Goal: Answer question/provide support

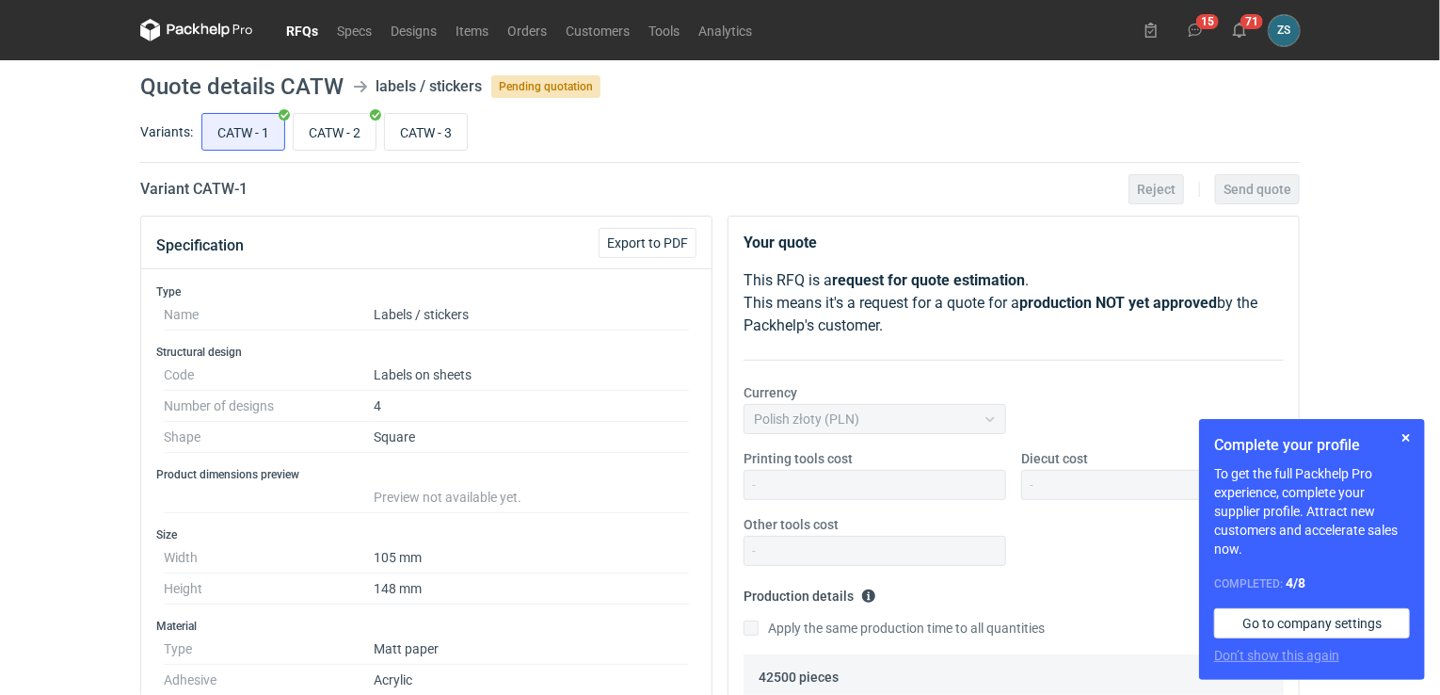
scroll to position [644, 0]
click at [440, 136] on input "CATW - 3" at bounding box center [426, 132] width 82 height 36
radio input "true"
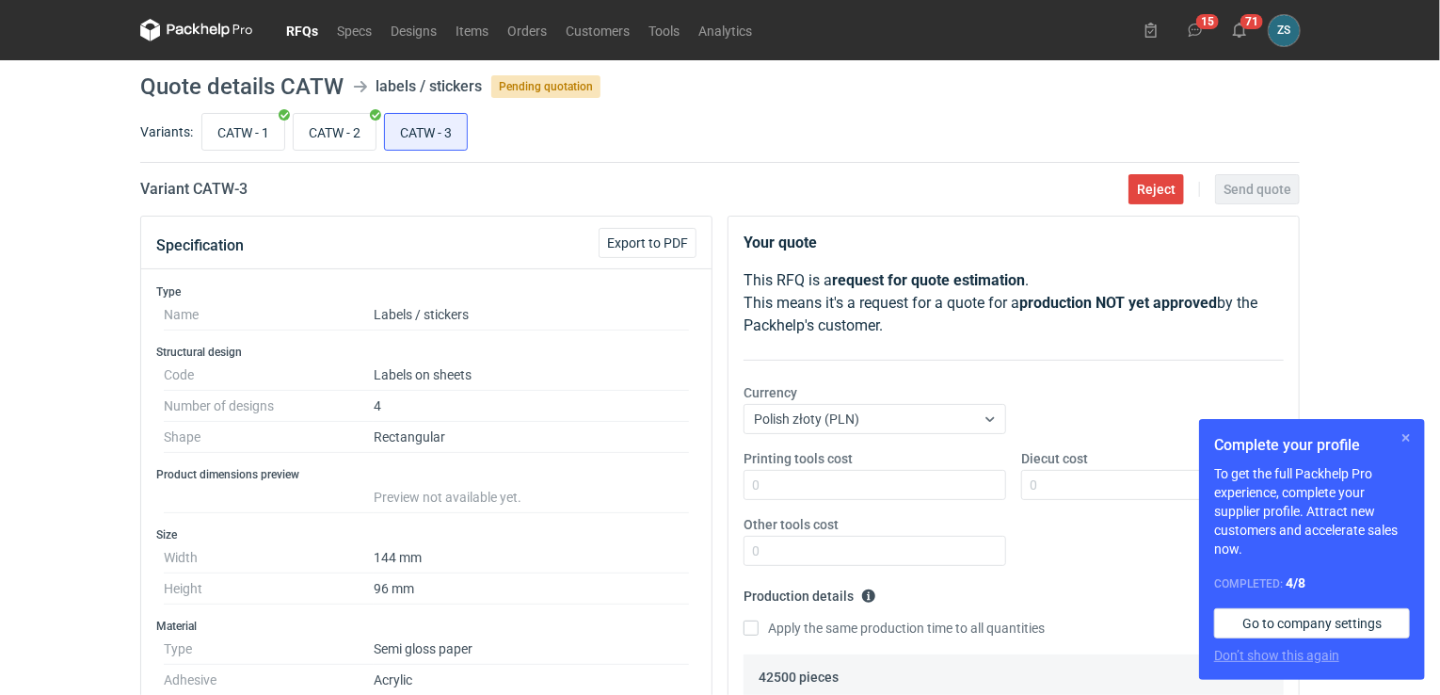
click at [1407, 434] on button "button" at bounding box center [1406, 437] width 23 height 23
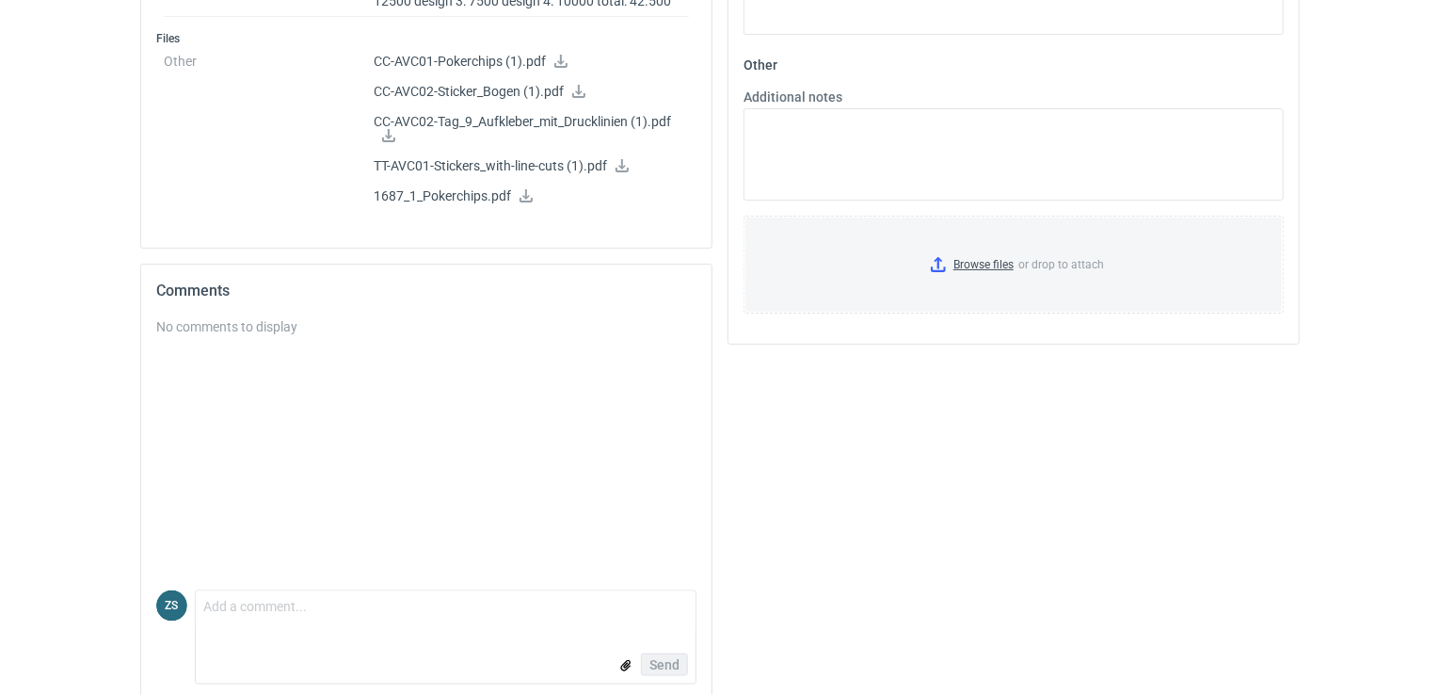
scroll to position [983, 0]
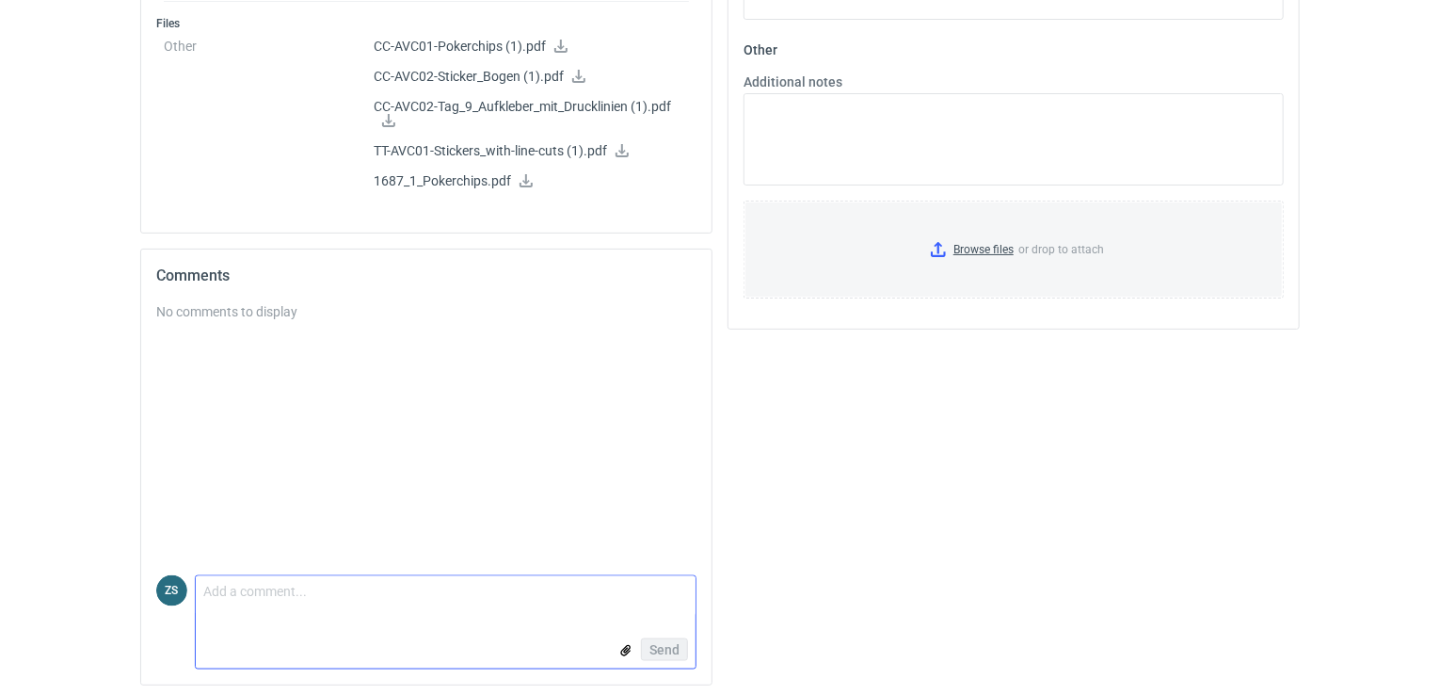
click at [265, 596] on textarea "Comment message" at bounding box center [446, 596] width 500 height 40
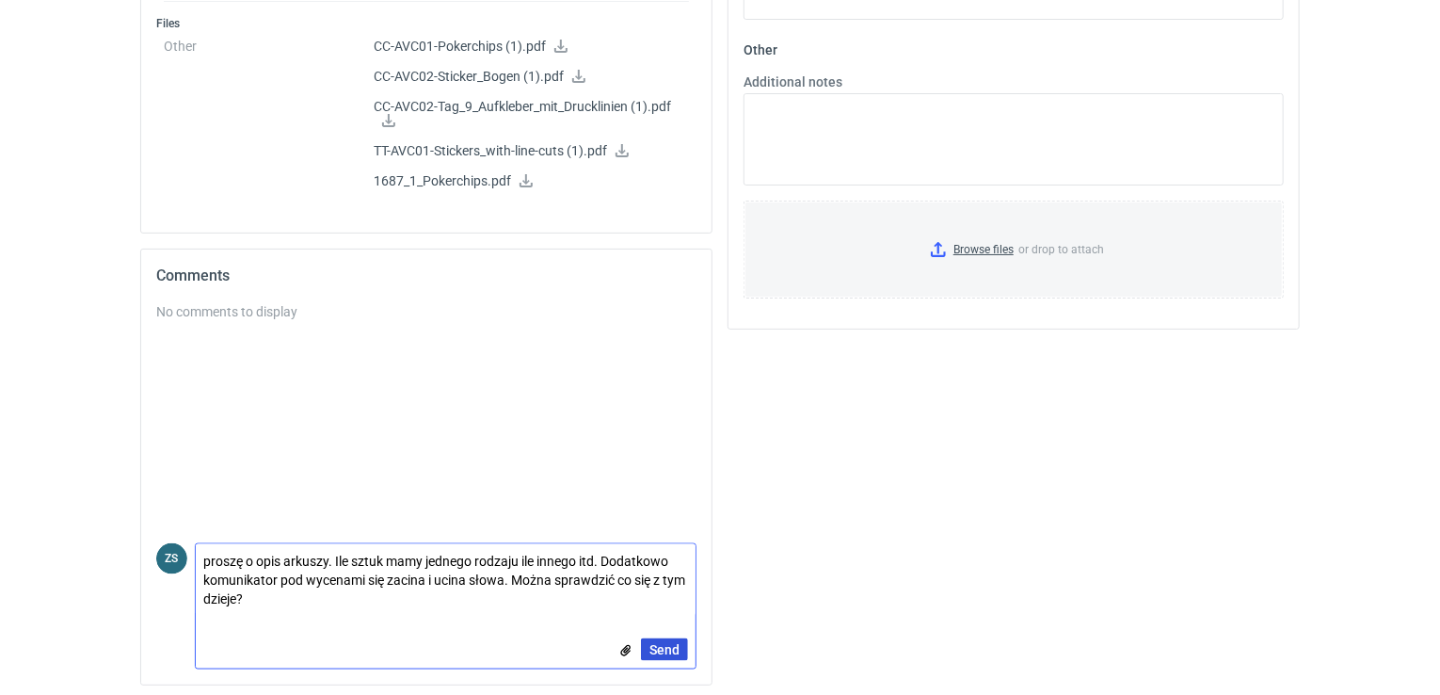
type textarea "proszę o opis arkuszy. Ile sztuk mamy jednego rodzaju ile innego itd. Dodatkowo…"
click at [683, 642] on button "Send" at bounding box center [664, 649] width 47 height 23
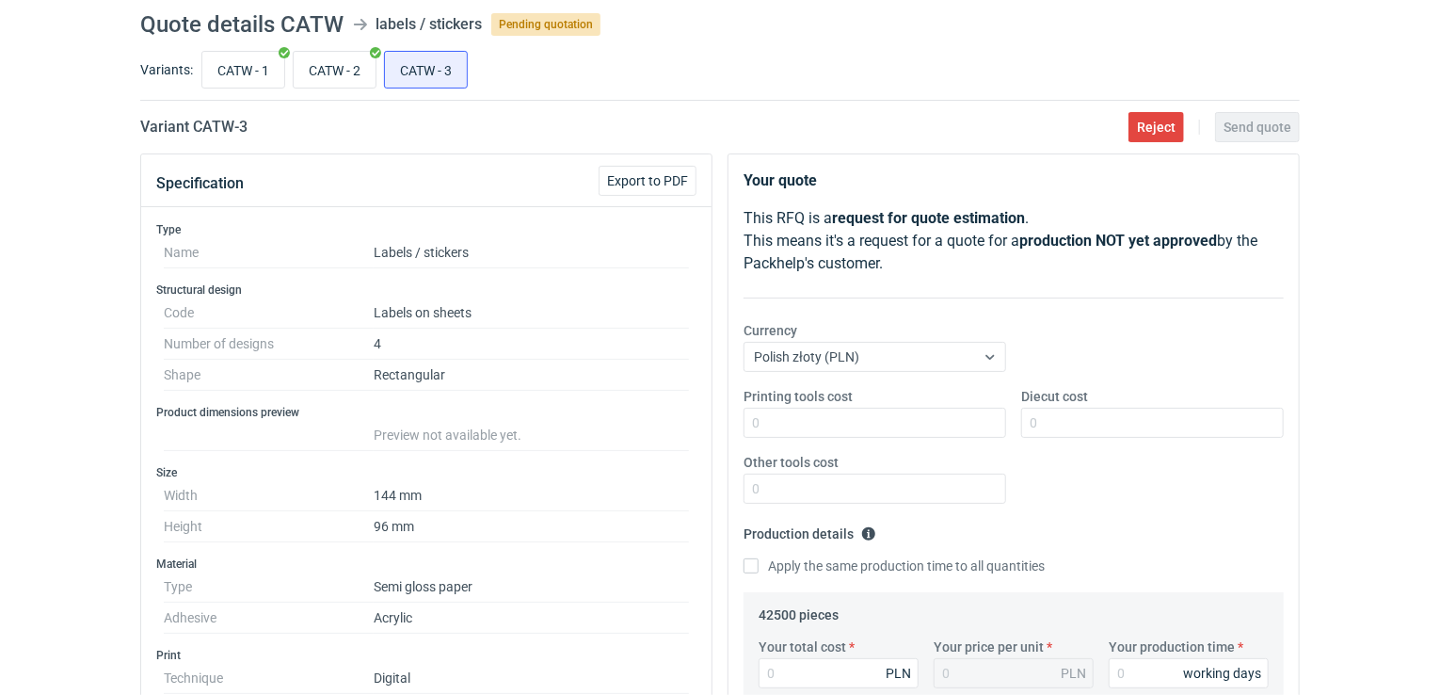
scroll to position [0, 0]
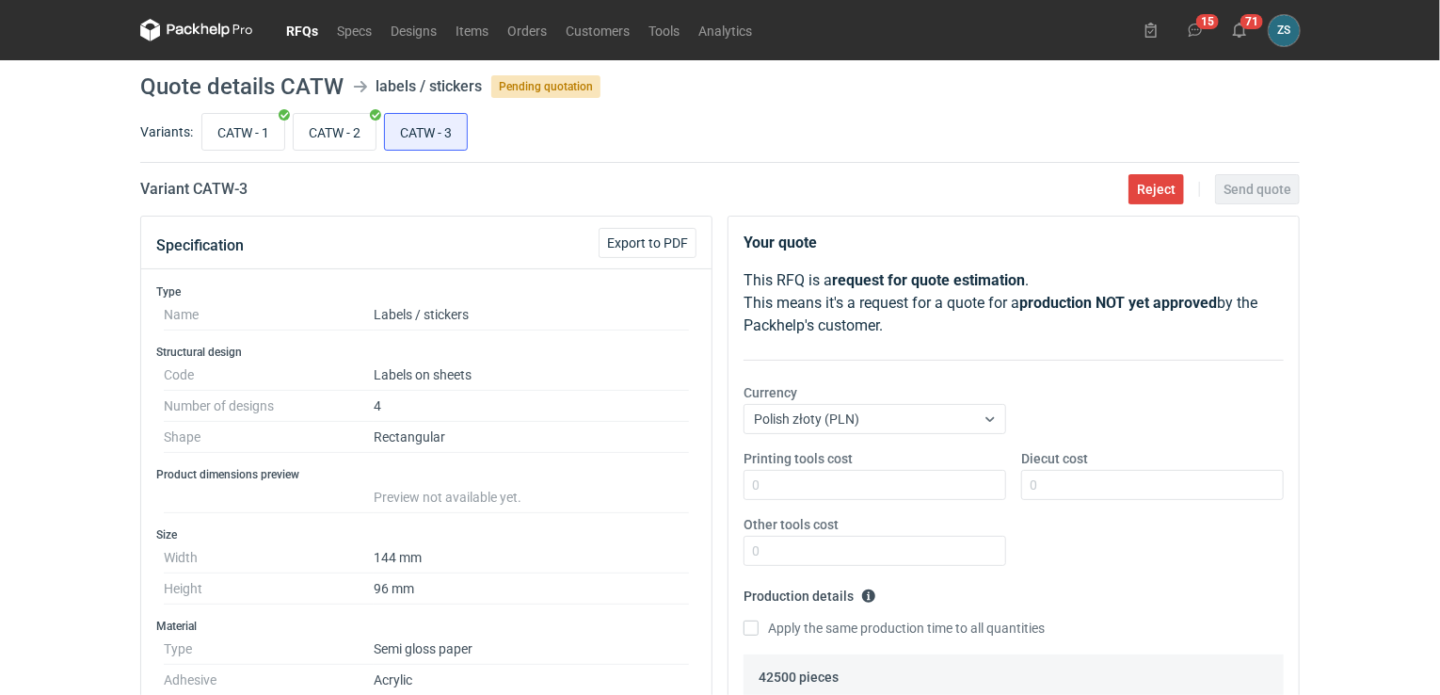
click at [293, 23] on link "RFQs" at bounding box center [302, 30] width 51 height 23
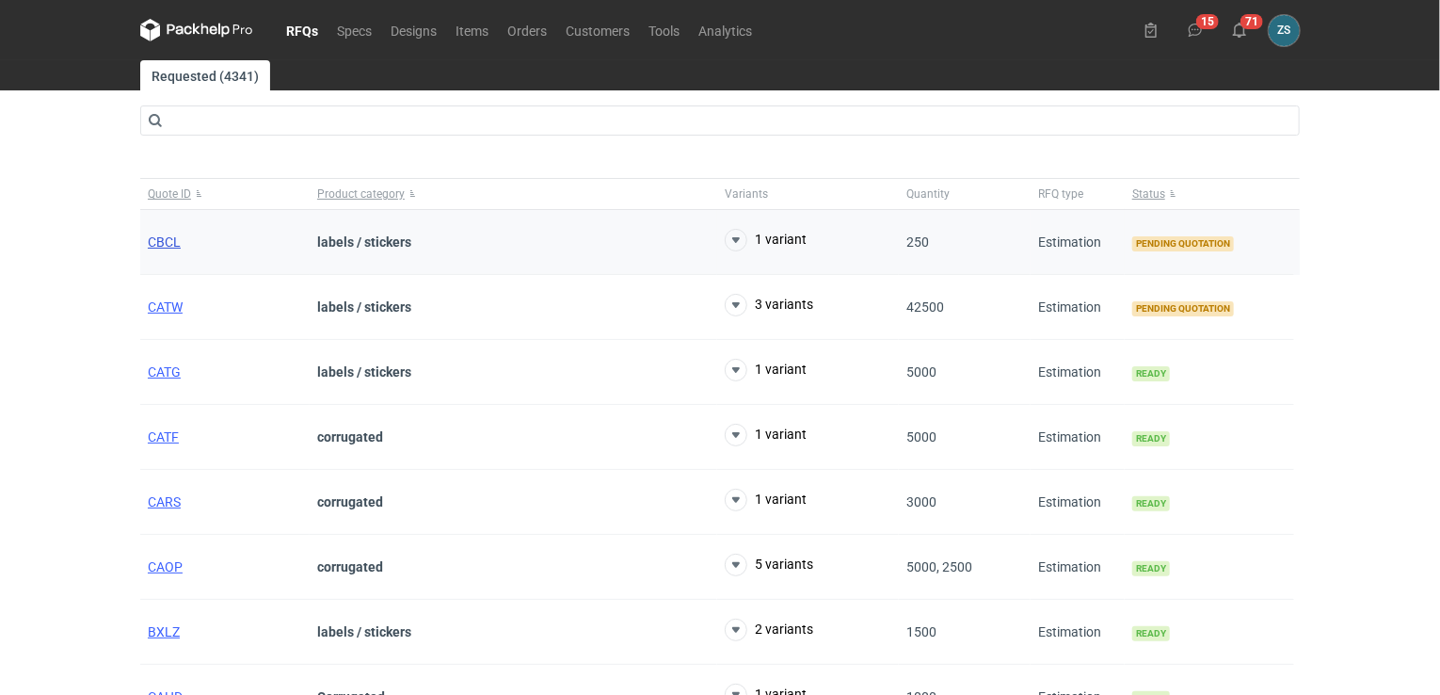
click at [158, 234] on span "CBCL" at bounding box center [164, 241] width 33 height 15
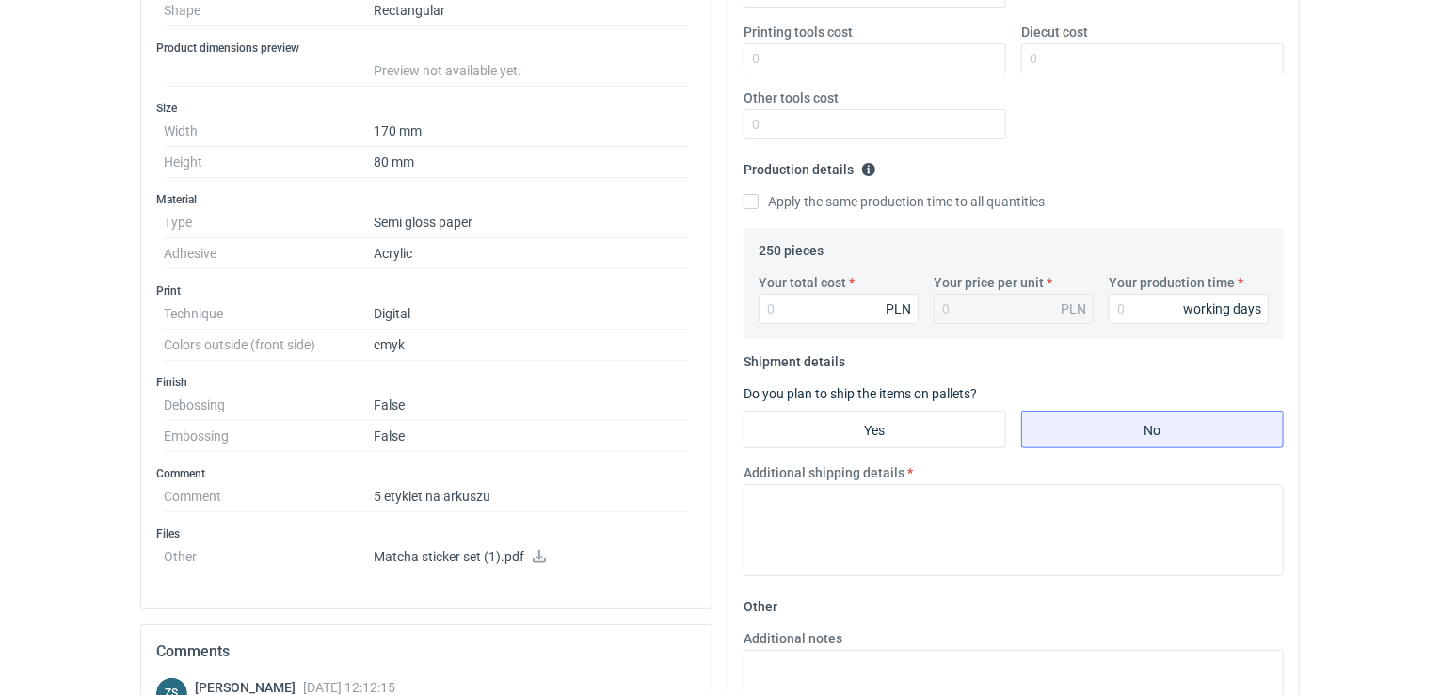
scroll to position [521, 0]
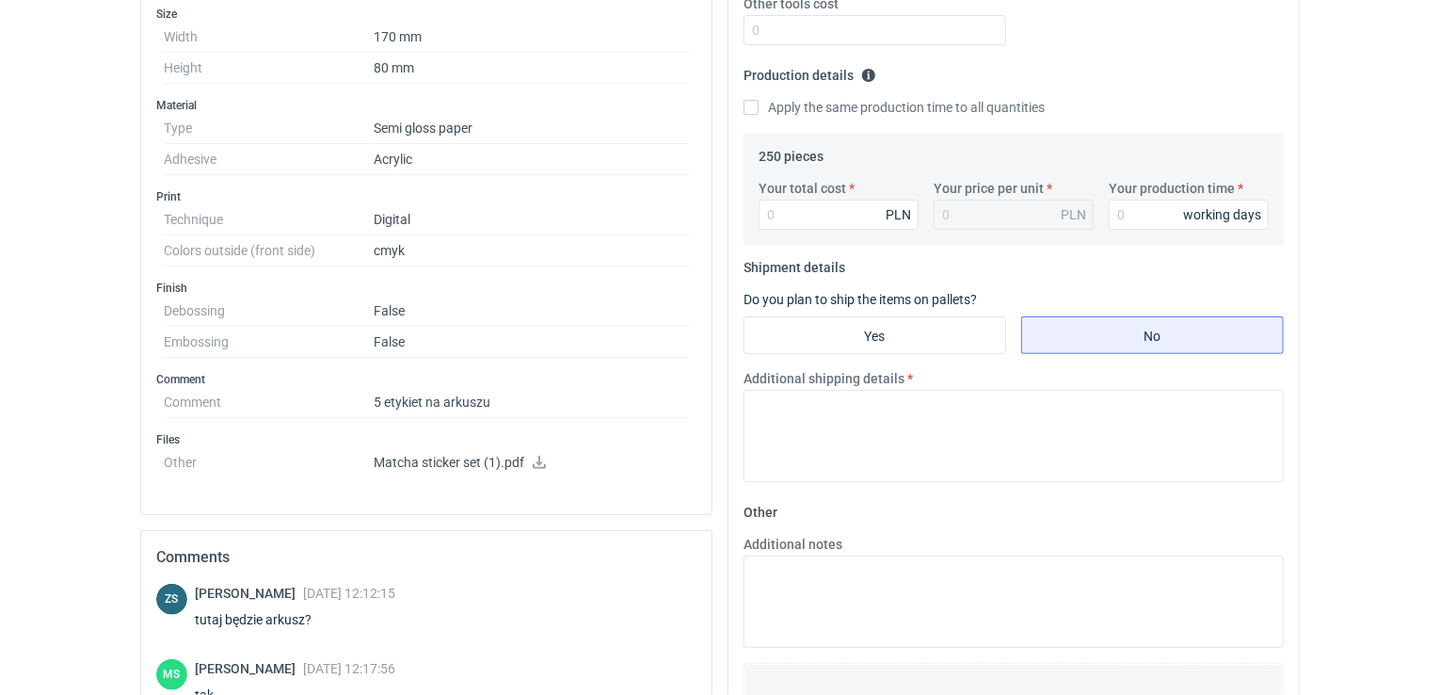
click at [532, 456] on icon at bounding box center [539, 462] width 15 height 13
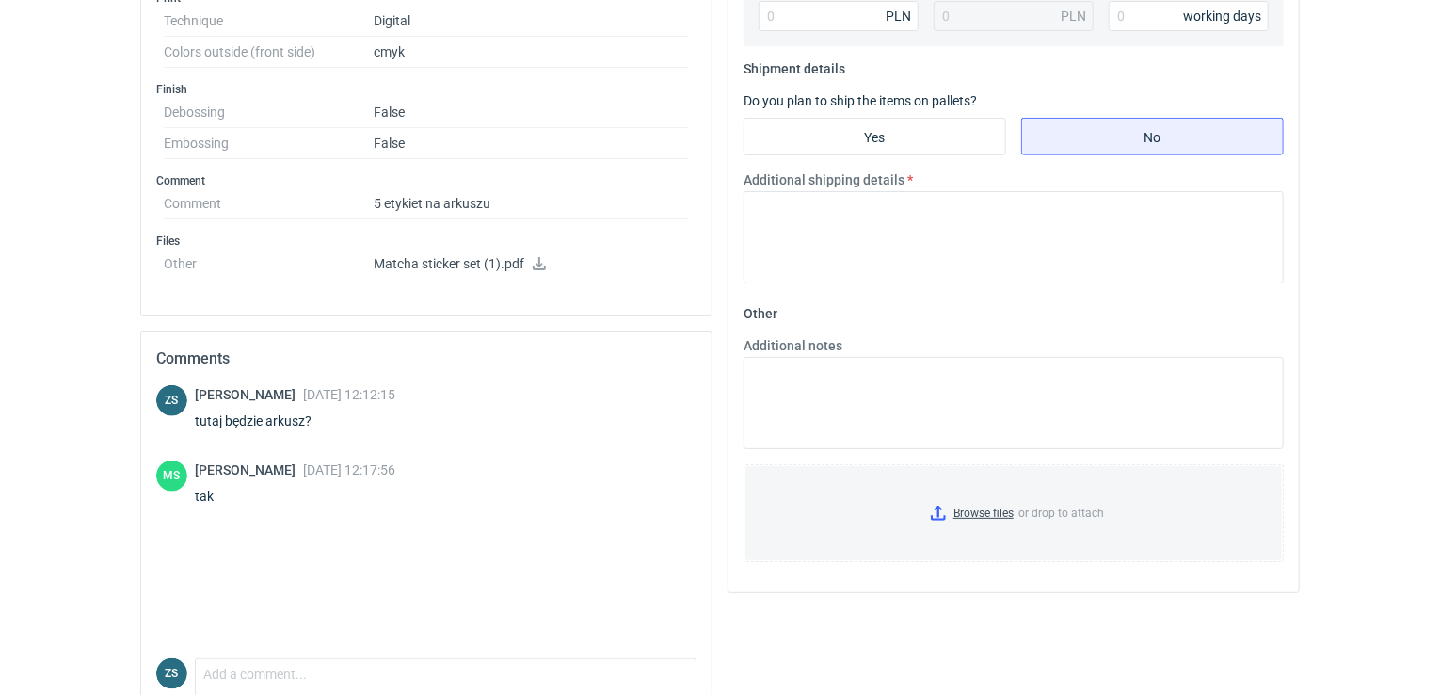
scroll to position [803, 0]
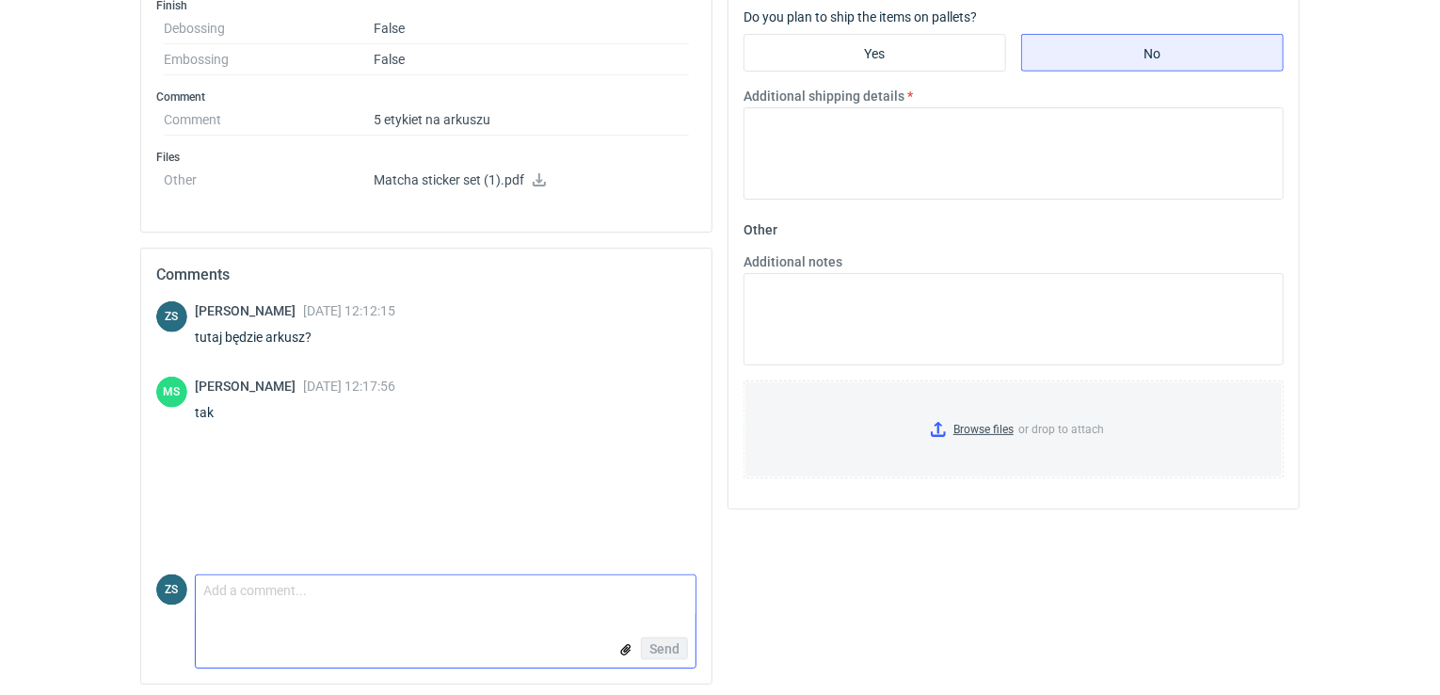
click at [256, 607] on textarea "Comment message" at bounding box center [446, 595] width 500 height 40
type textarea "do wyboru mamy arkusze tylko w rozmiarach A3, A4, A5, A6"
click at [664, 646] on span "Send" at bounding box center [665, 648] width 30 height 13
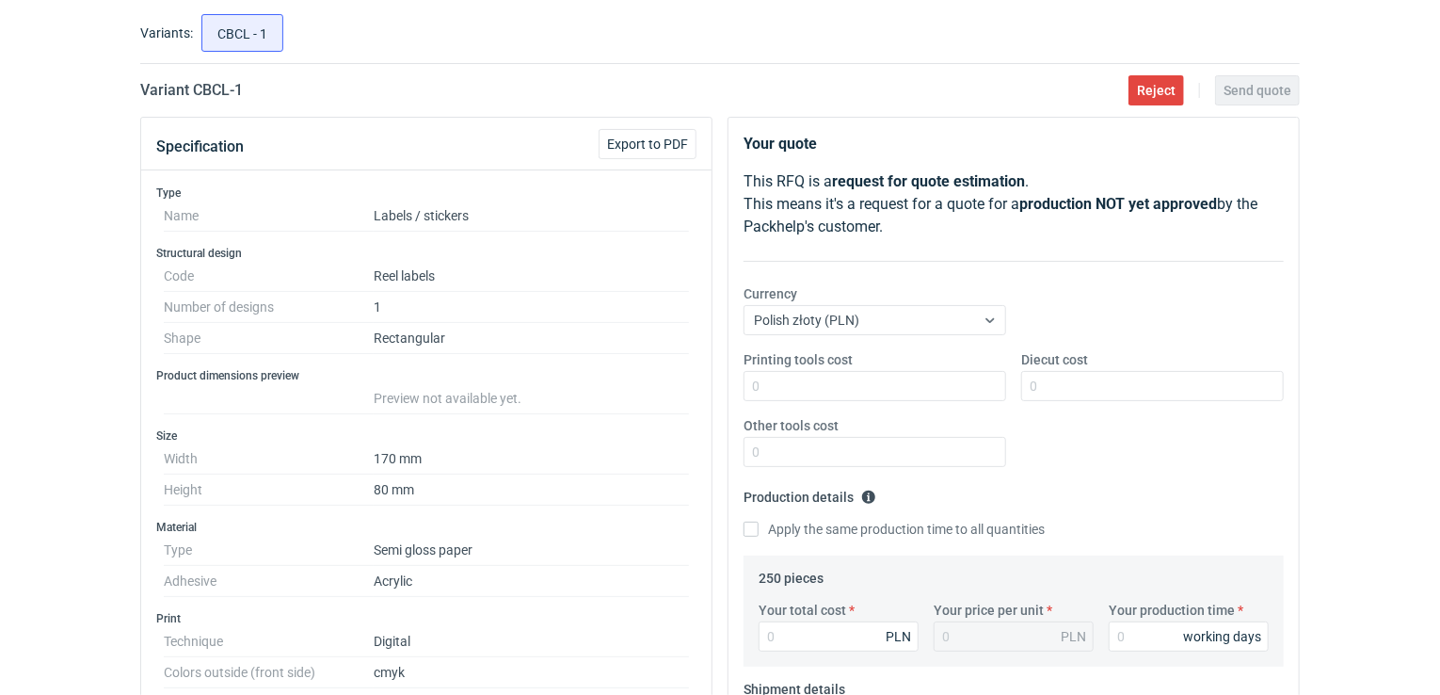
scroll to position [0, 0]
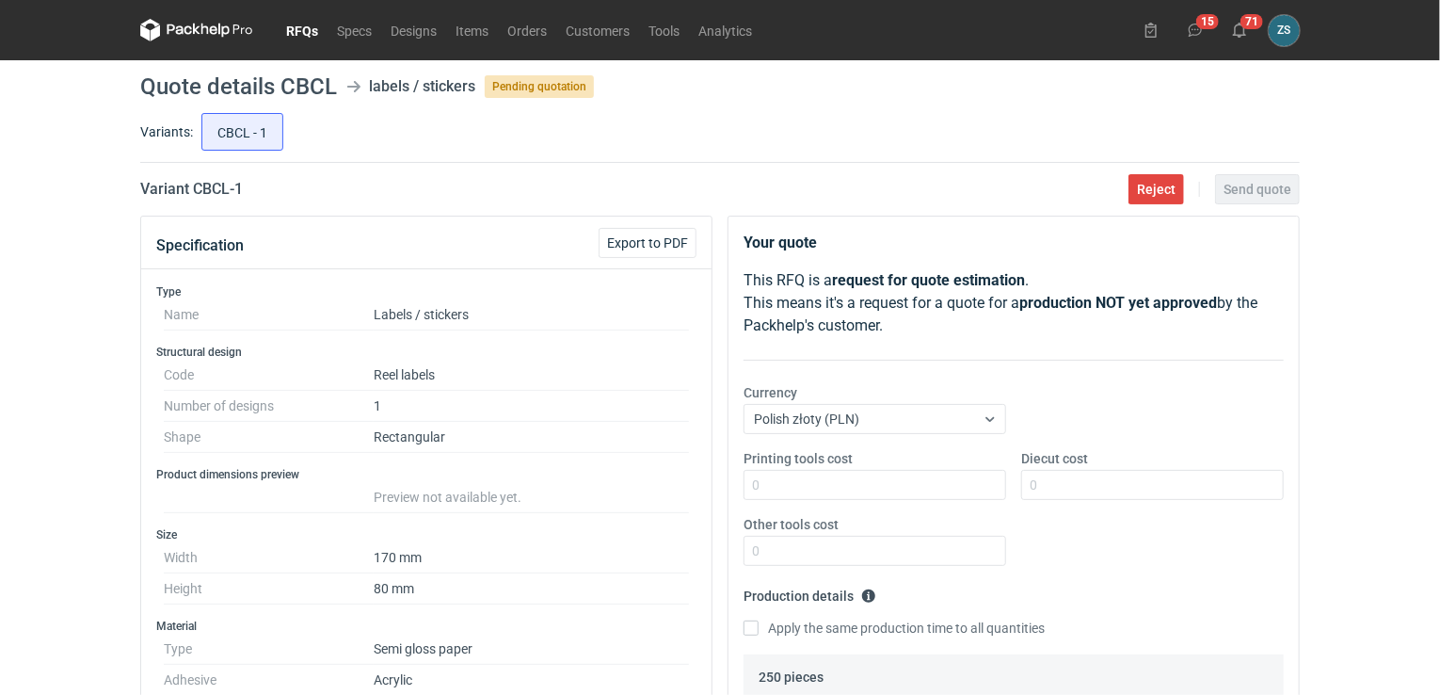
click at [313, 27] on link "RFQs" at bounding box center [302, 30] width 51 height 23
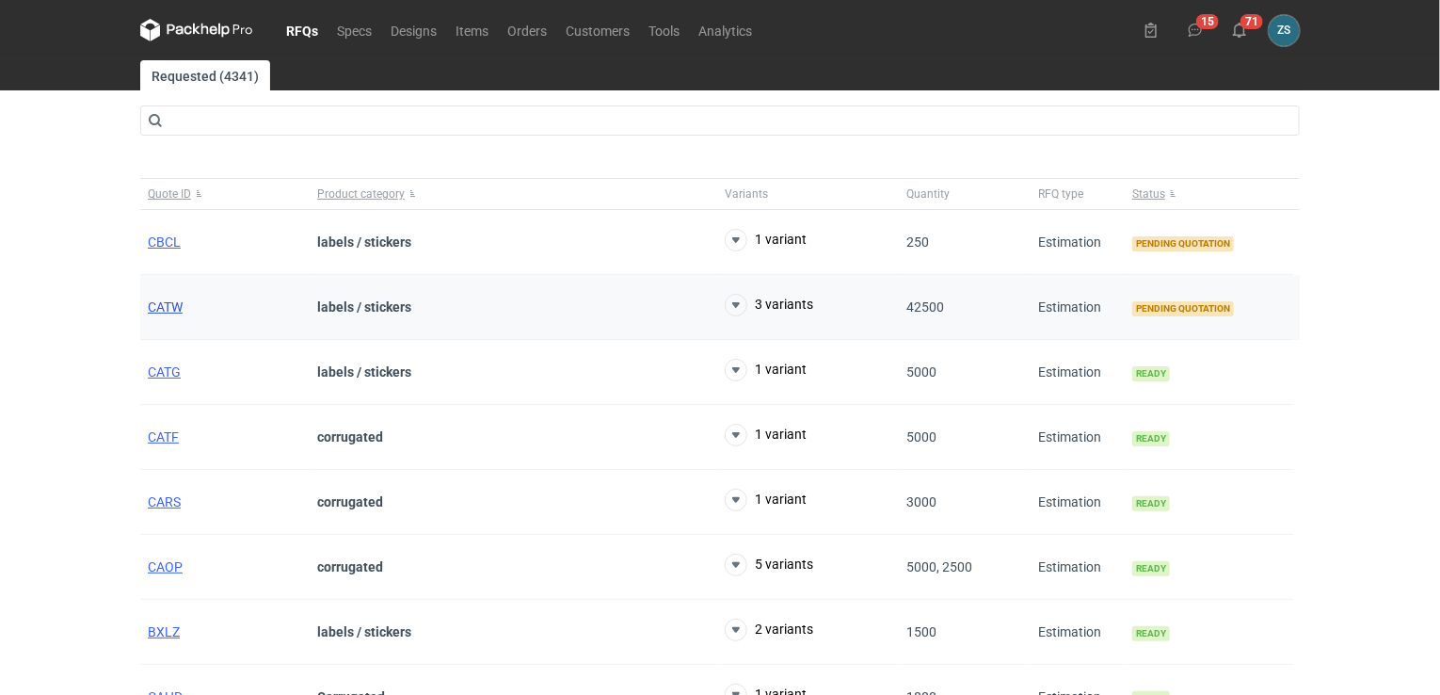
click at [168, 303] on span "CATW" at bounding box center [165, 306] width 35 height 15
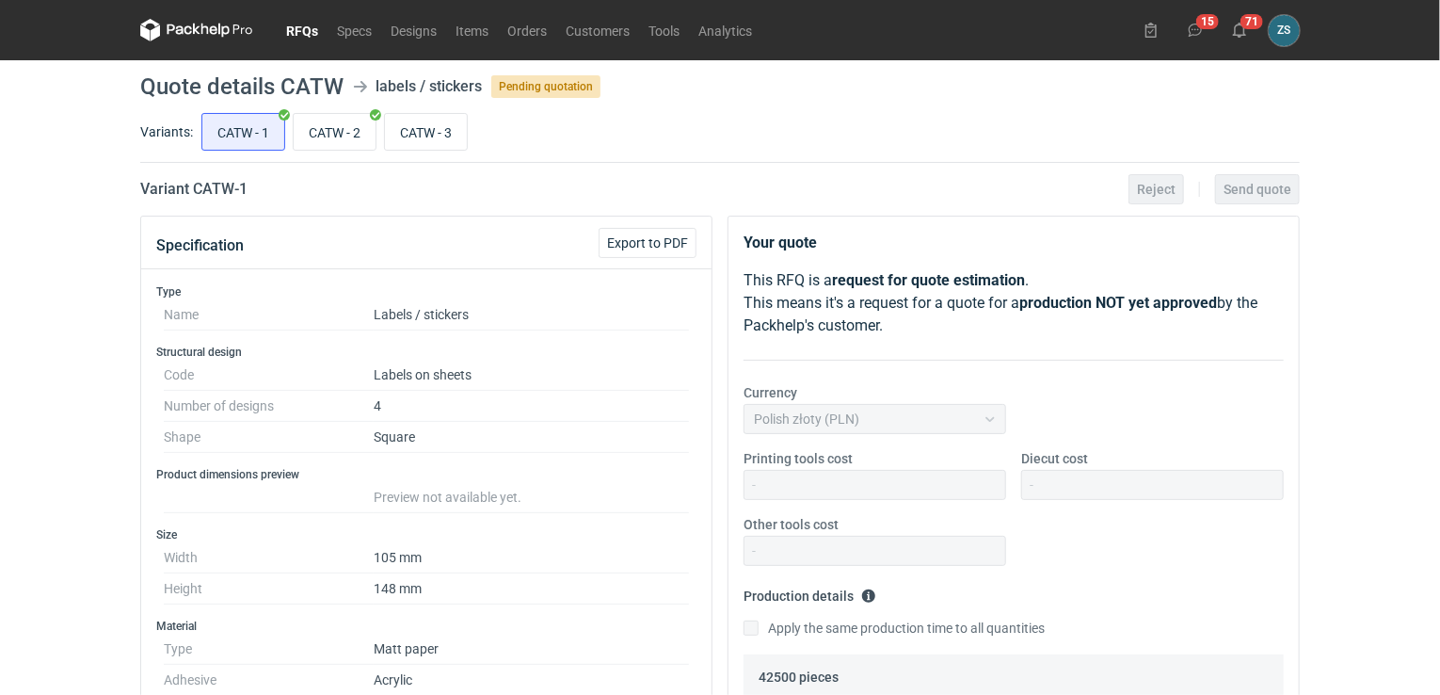
scroll to position [644, 0]
click at [431, 117] on input "CATW - 3" at bounding box center [426, 132] width 82 height 36
radio input "true"
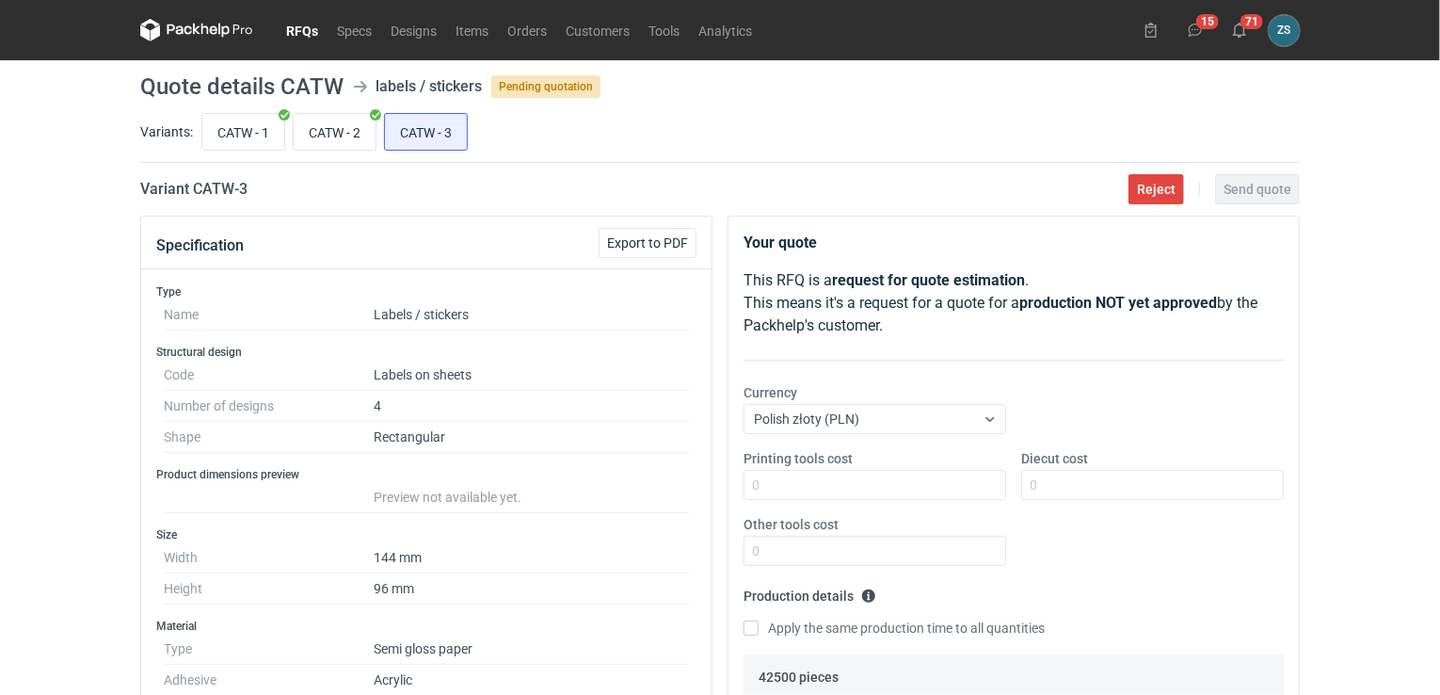
click at [300, 24] on link "RFQs" at bounding box center [302, 30] width 51 height 23
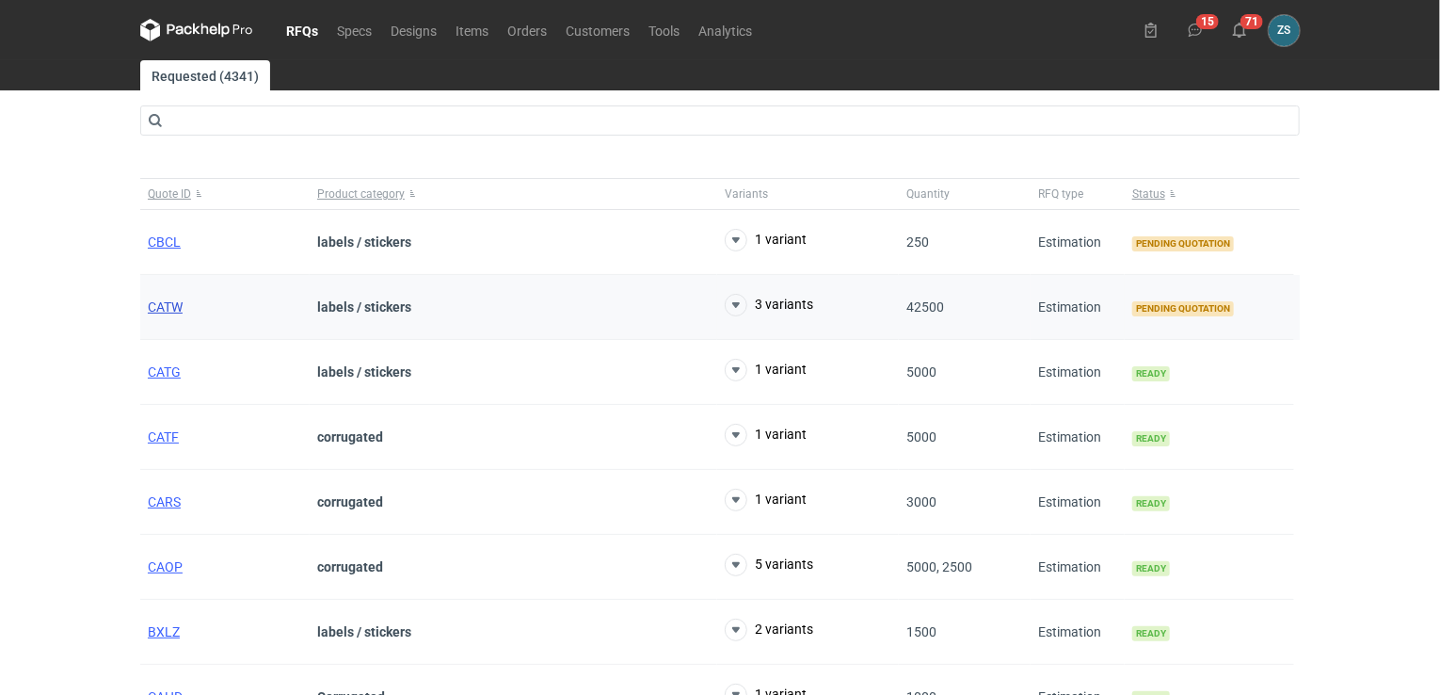
click at [177, 305] on span "CATW" at bounding box center [165, 306] width 35 height 15
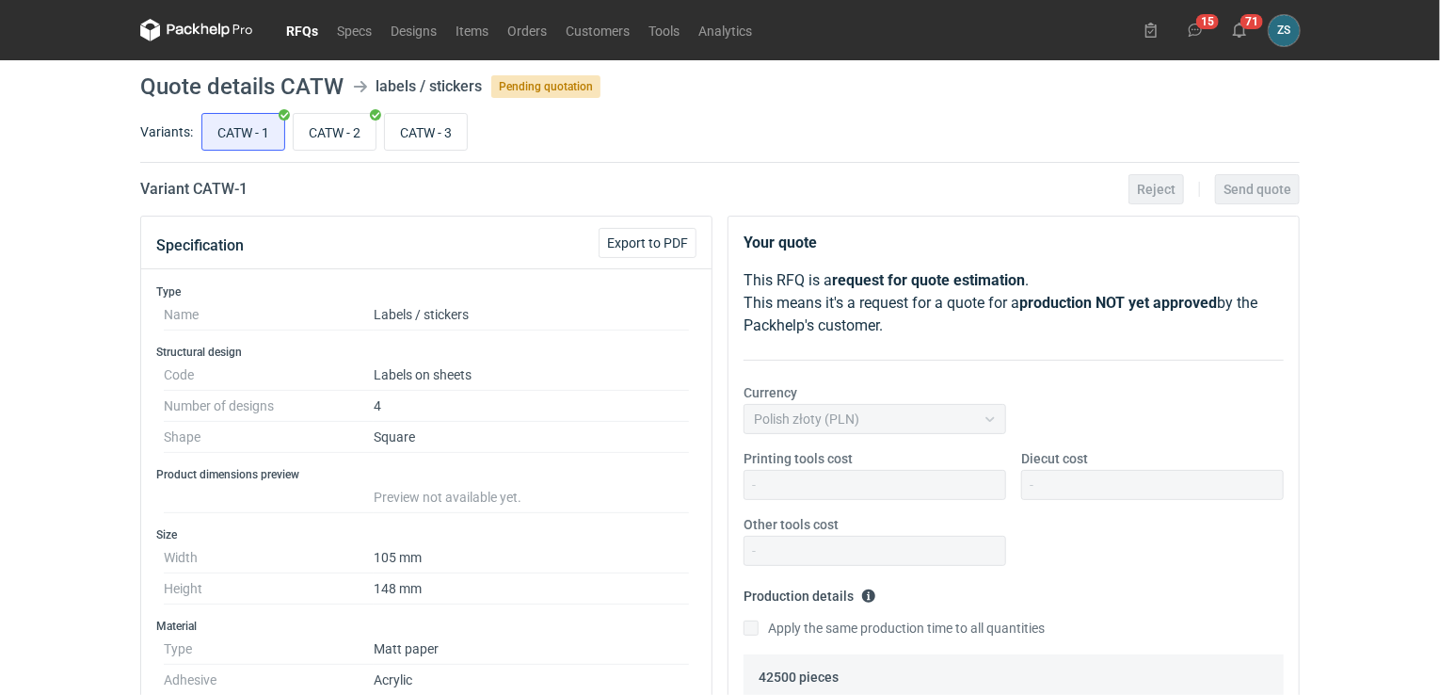
scroll to position [644, 0]
click at [328, 133] on input "CATW - 2" at bounding box center [335, 132] width 82 height 36
radio input "true"
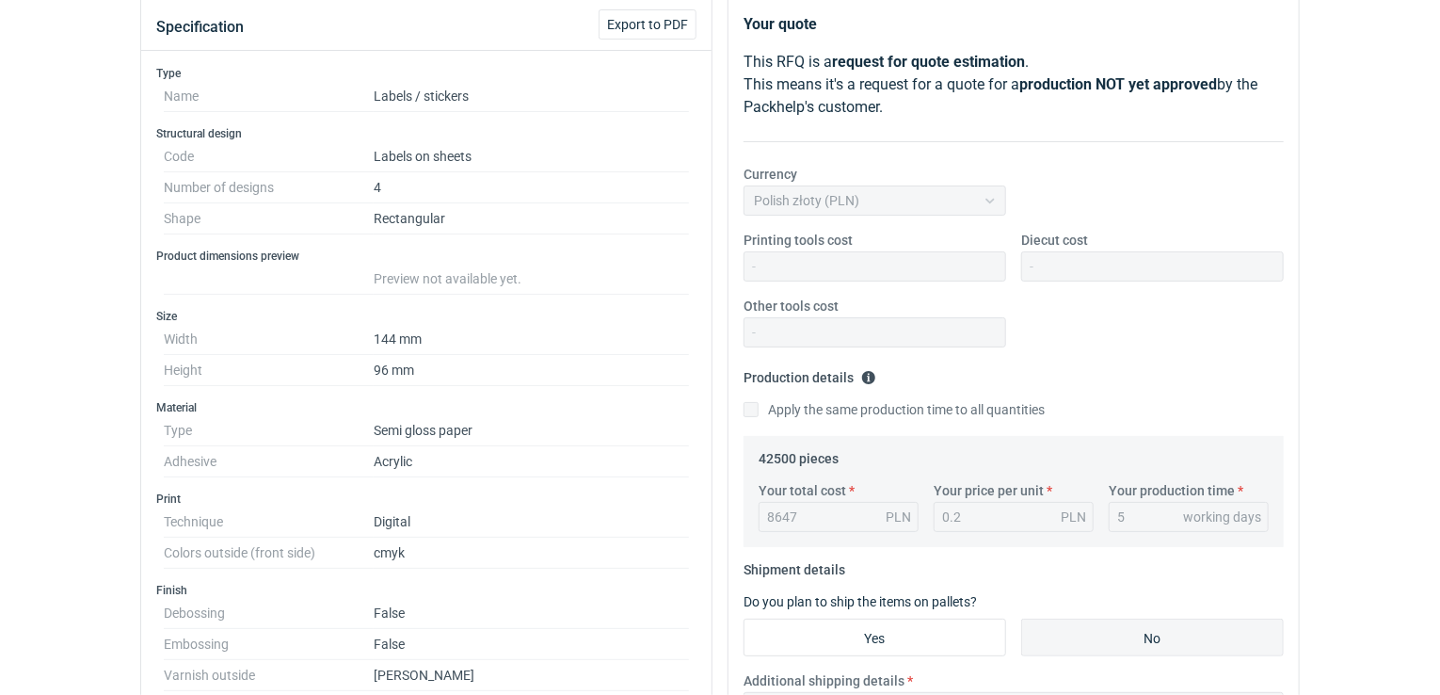
scroll to position [94, 0]
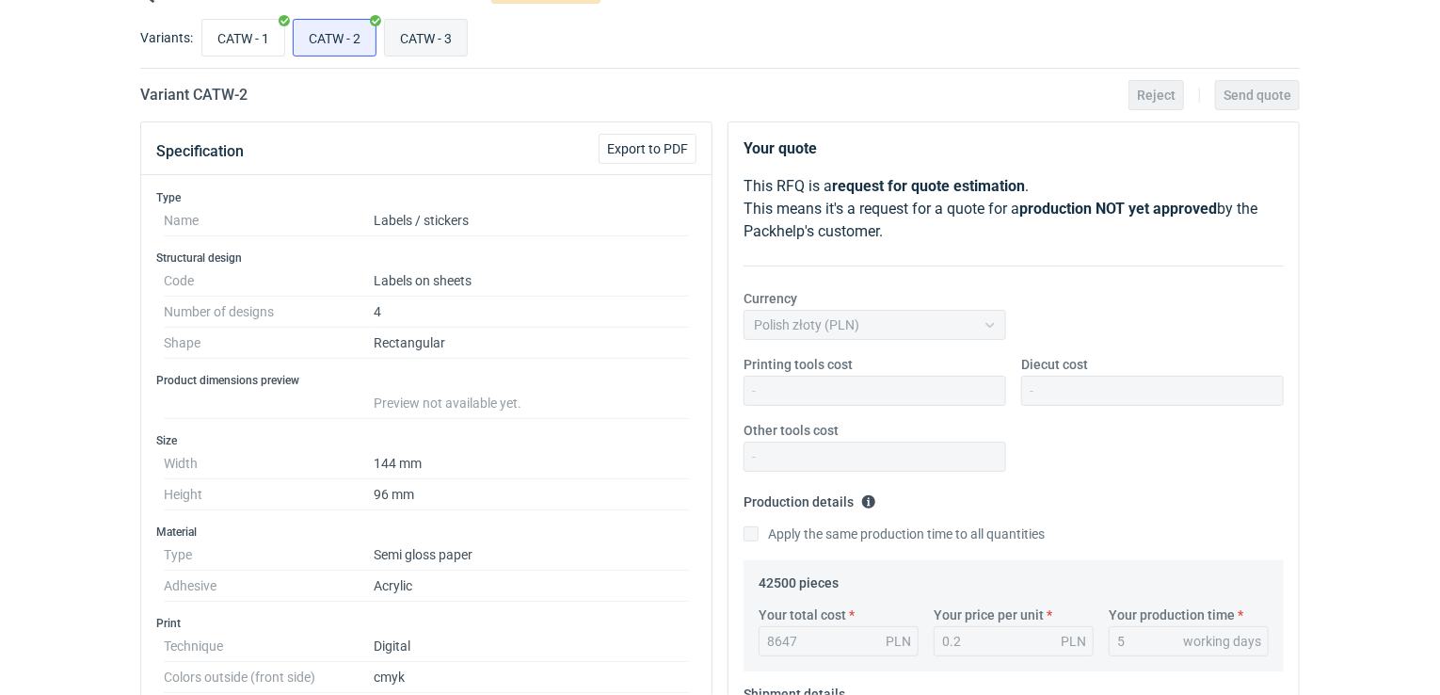
click at [425, 37] on input "CATW - 3" at bounding box center [426, 38] width 82 height 36
radio input "true"
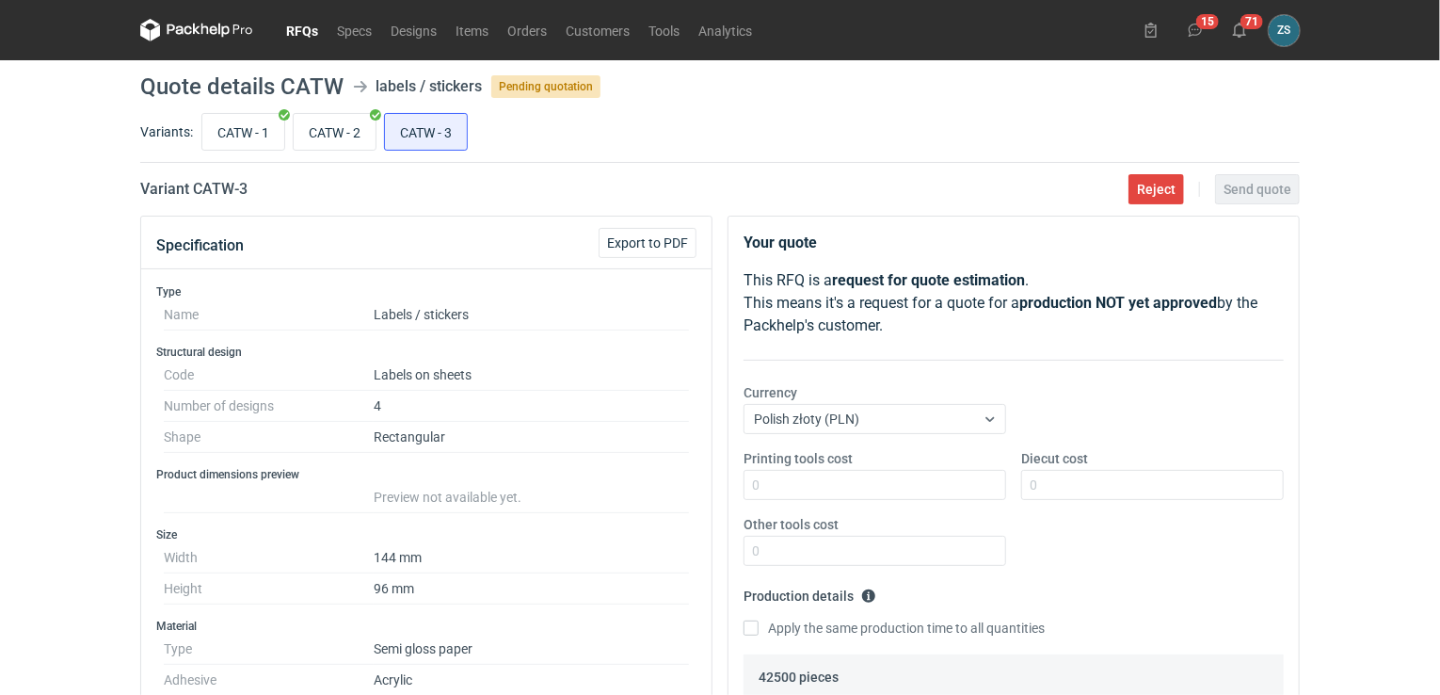
click at [285, 20] on link "RFQs" at bounding box center [302, 30] width 51 height 23
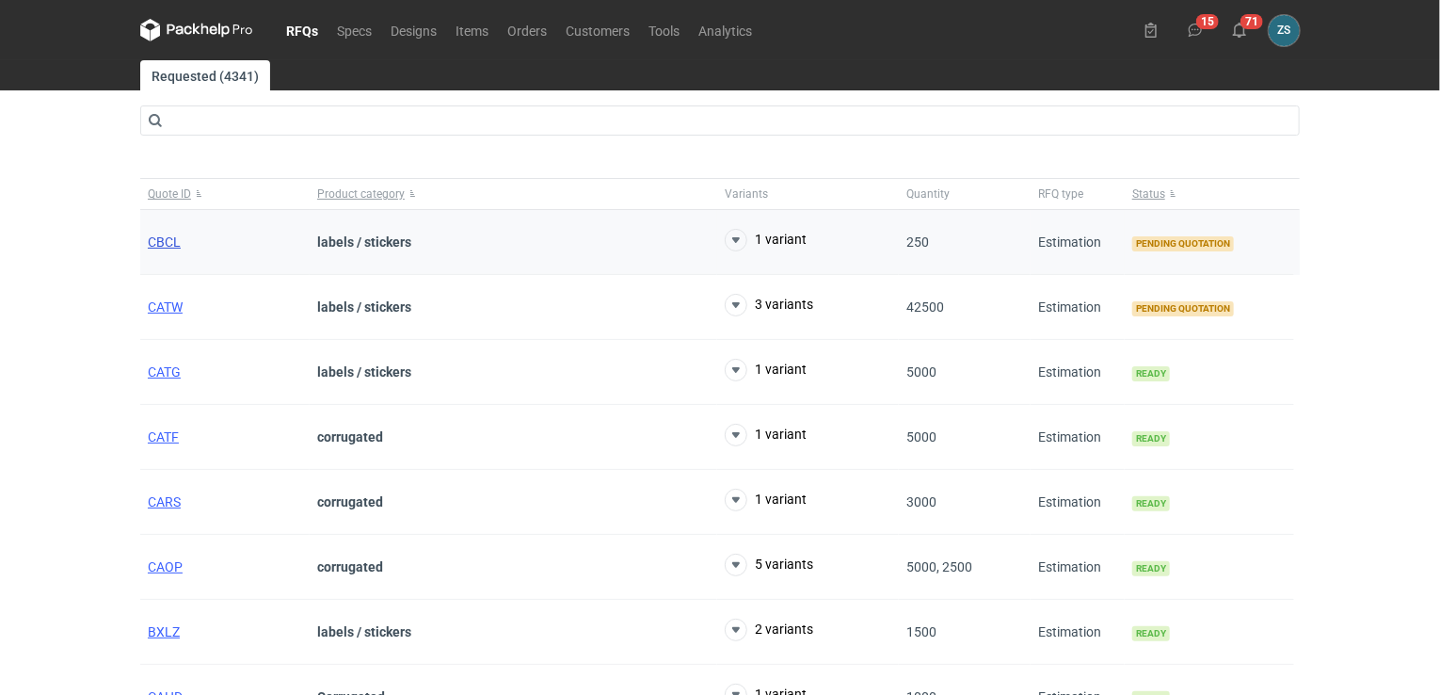
click at [168, 239] on span "CBCL" at bounding box center [164, 241] width 33 height 15
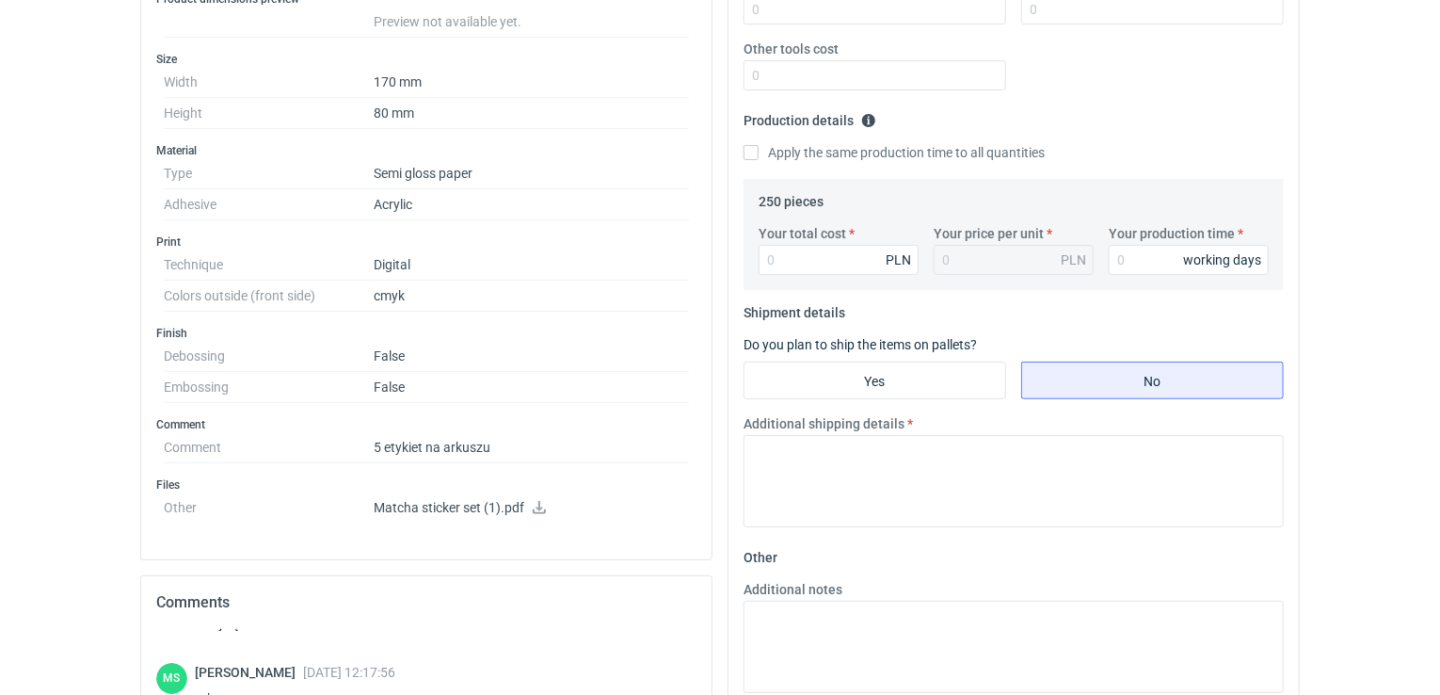
scroll to position [807, 0]
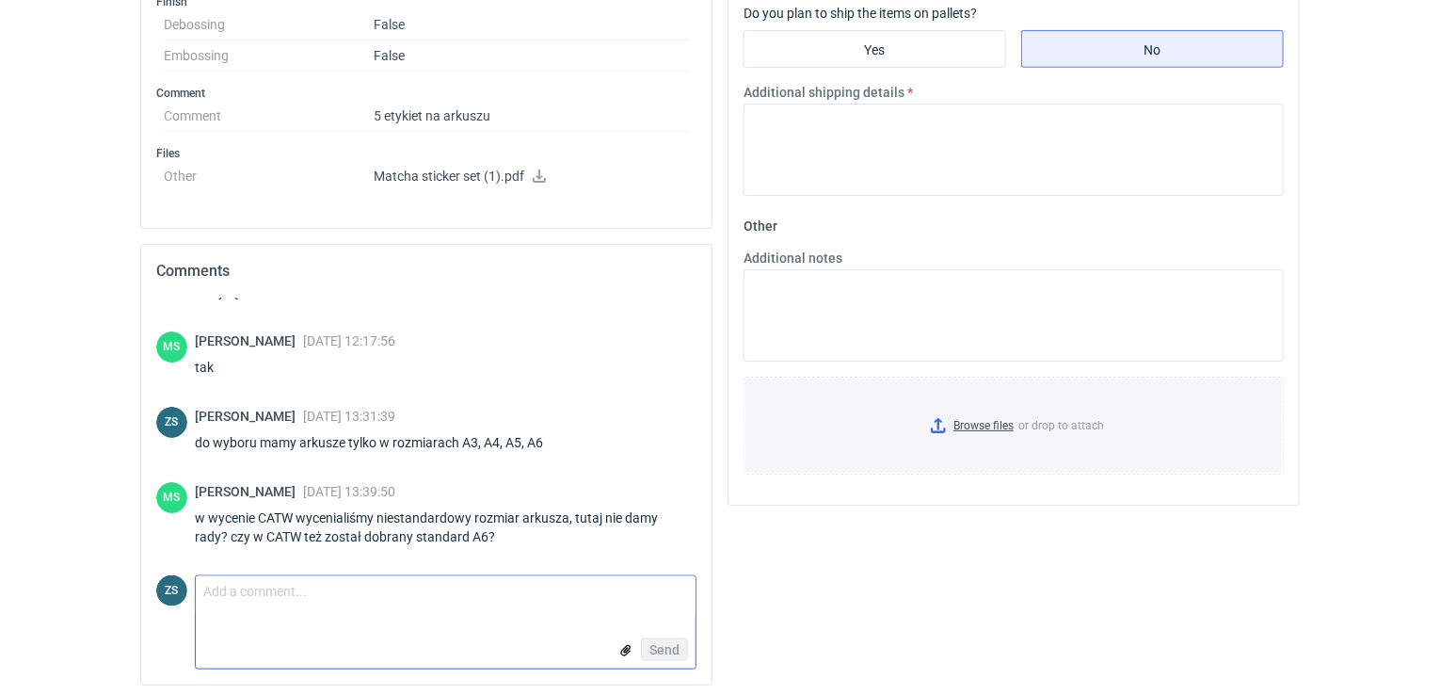
click at [328, 603] on textarea "Comment message" at bounding box center [446, 596] width 500 height 40
type textarea "mój błąd, dostępne wymiary arkuszy tylko jak wyżej"
click at [670, 646] on span "Send" at bounding box center [665, 649] width 30 height 13
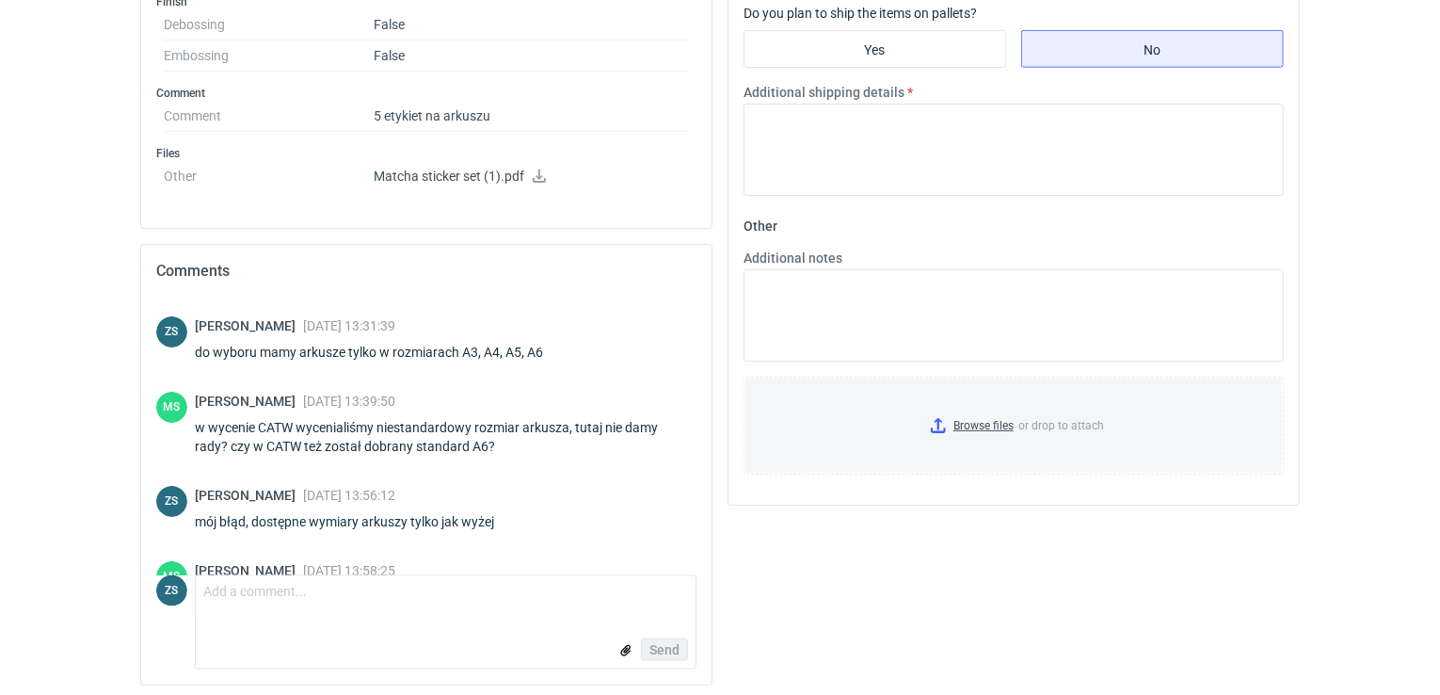
scroll to position [188, 0]
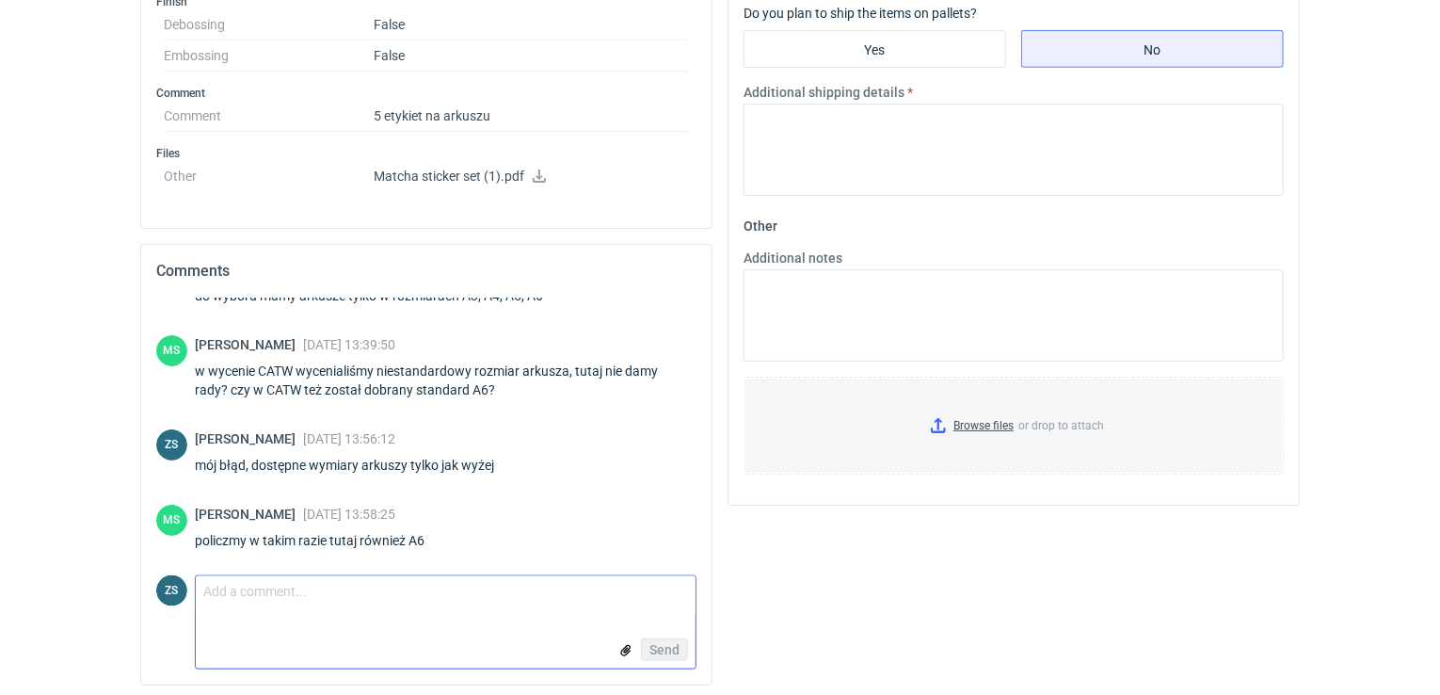
click at [316, 608] on textarea "Comment message" at bounding box center [446, 596] width 500 height 40
type textarea "Papier klej standard 148x105mm 250 sztuk arkuszowanie - 226 zł"
click at [655, 643] on span "Send" at bounding box center [665, 649] width 30 height 13
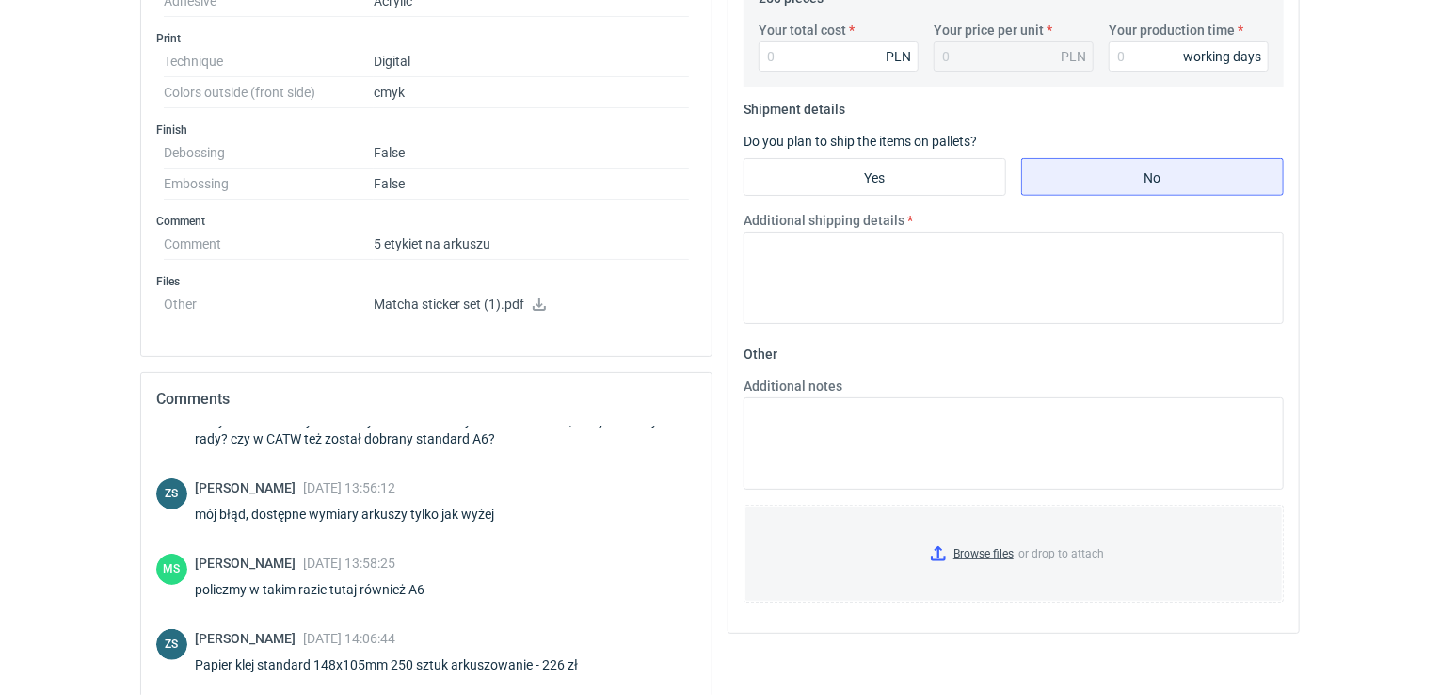
scroll to position [618, 0]
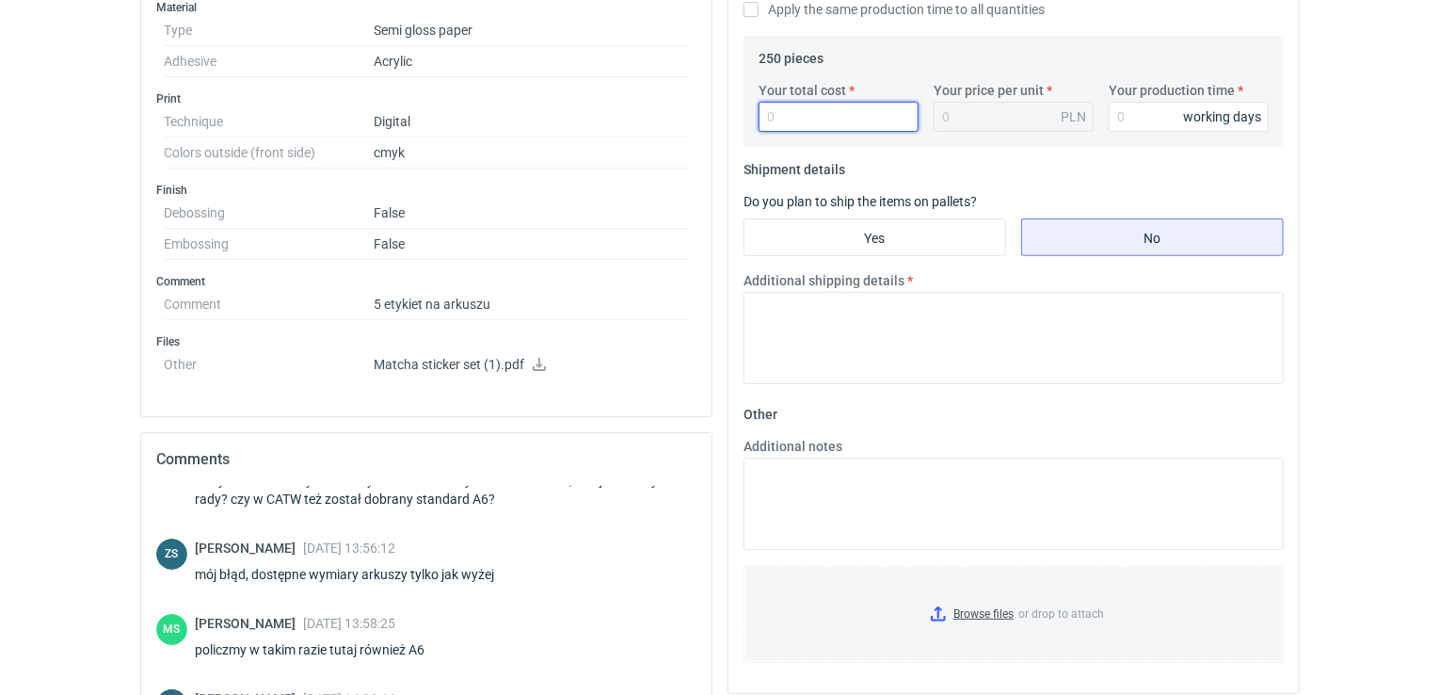
click at [824, 110] on input "Your total cost" at bounding box center [839, 117] width 160 height 30
type input "226"
type input "0.9"
type input "226"
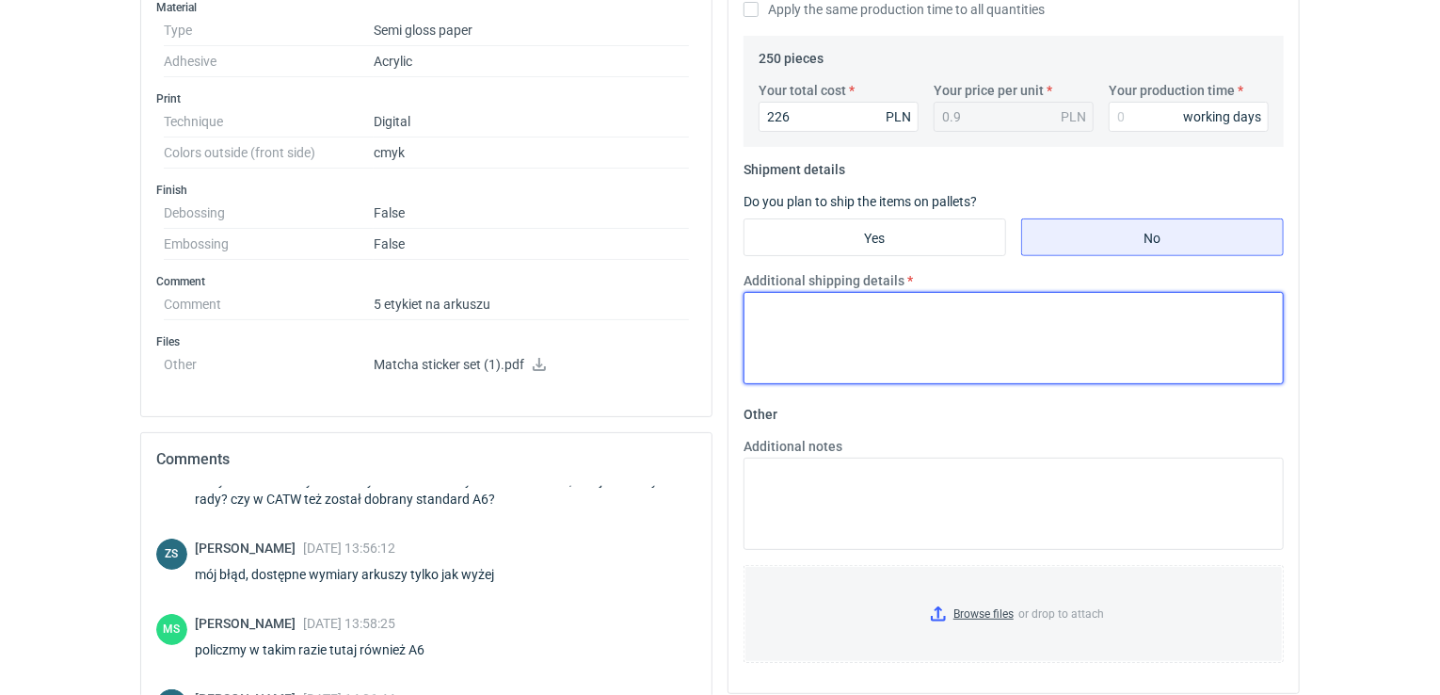
click at [839, 328] on textarea "Additional shipping details" at bounding box center [1014, 338] width 540 height 92
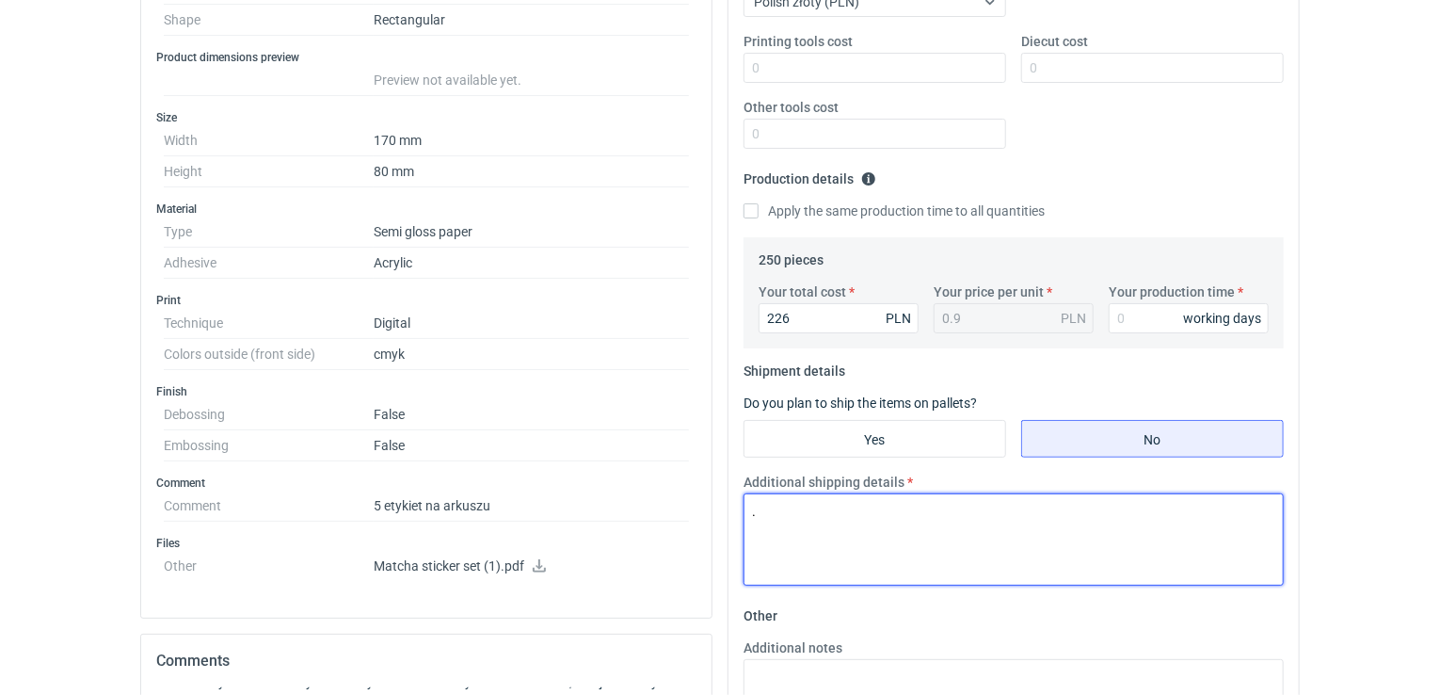
scroll to position [148, 0]
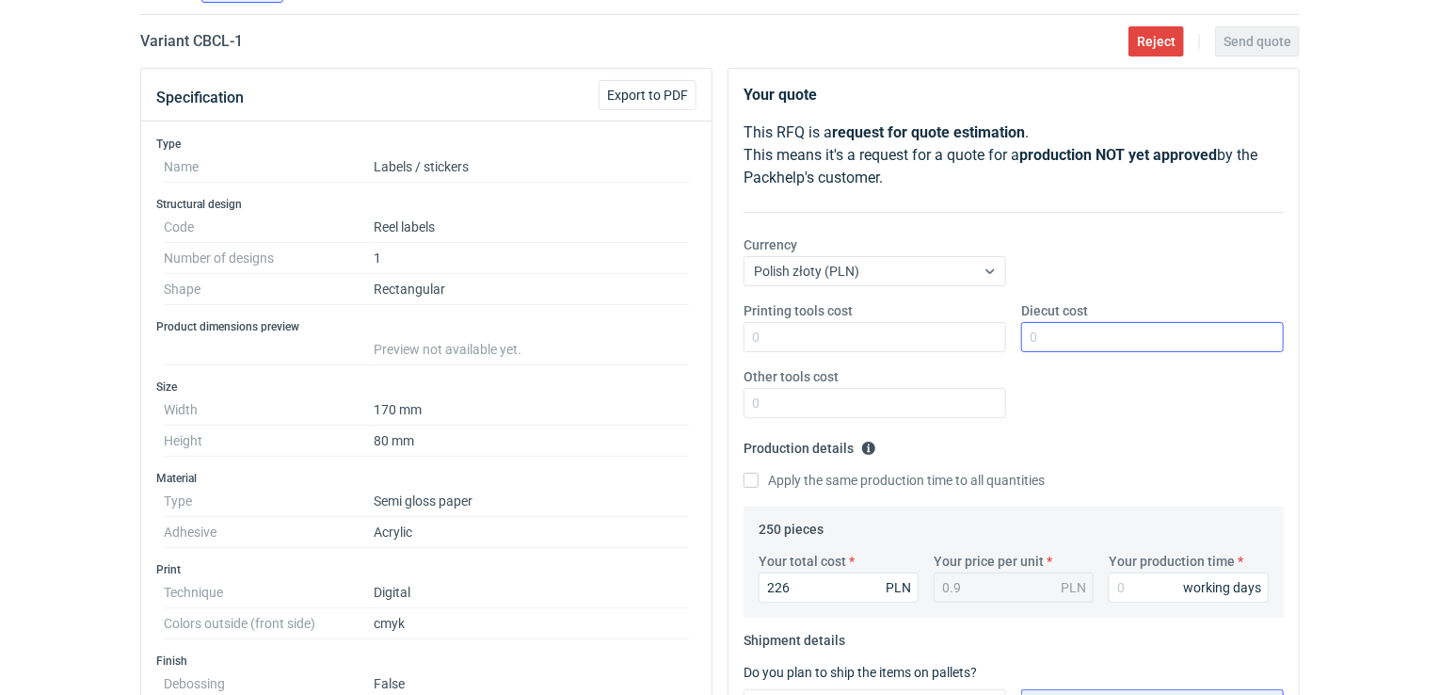
type textarea "."
click at [1083, 344] on input "Diecut cost" at bounding box center [1152, 337] width 263 height 30
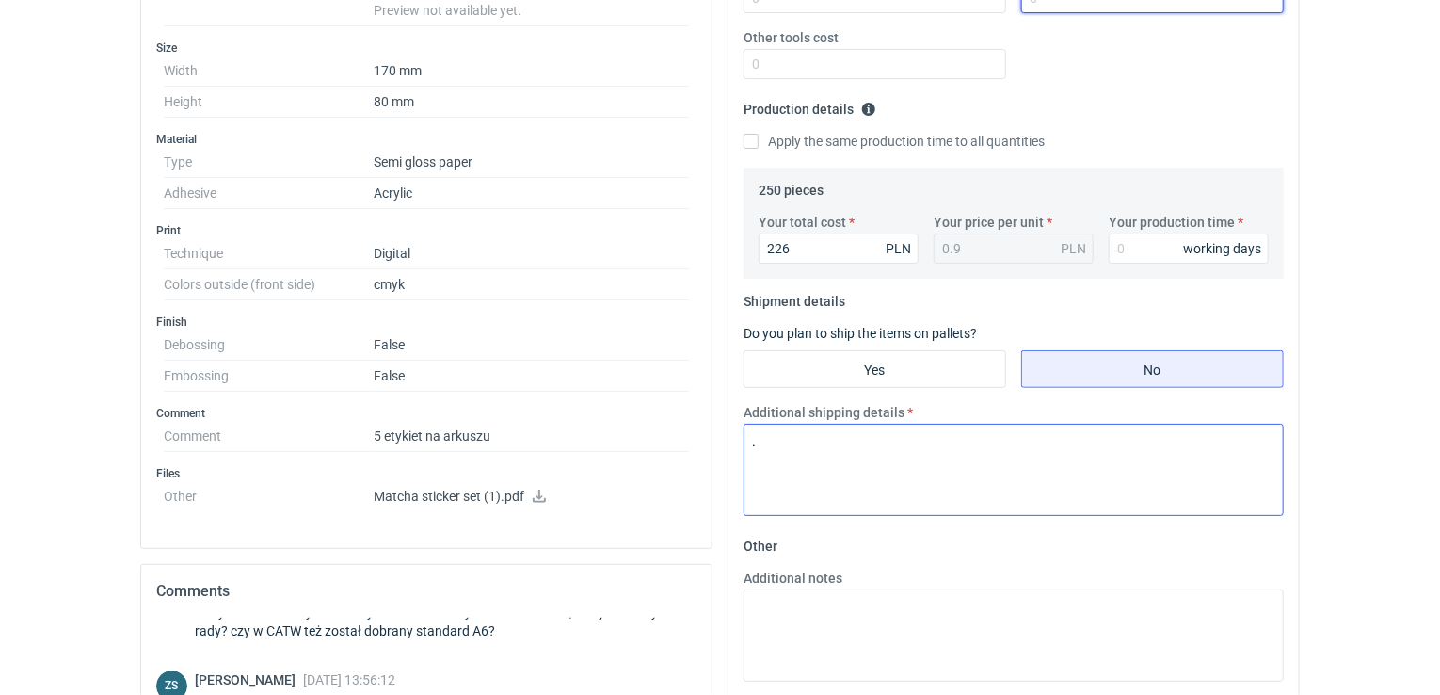
scroll to position [524, 0]
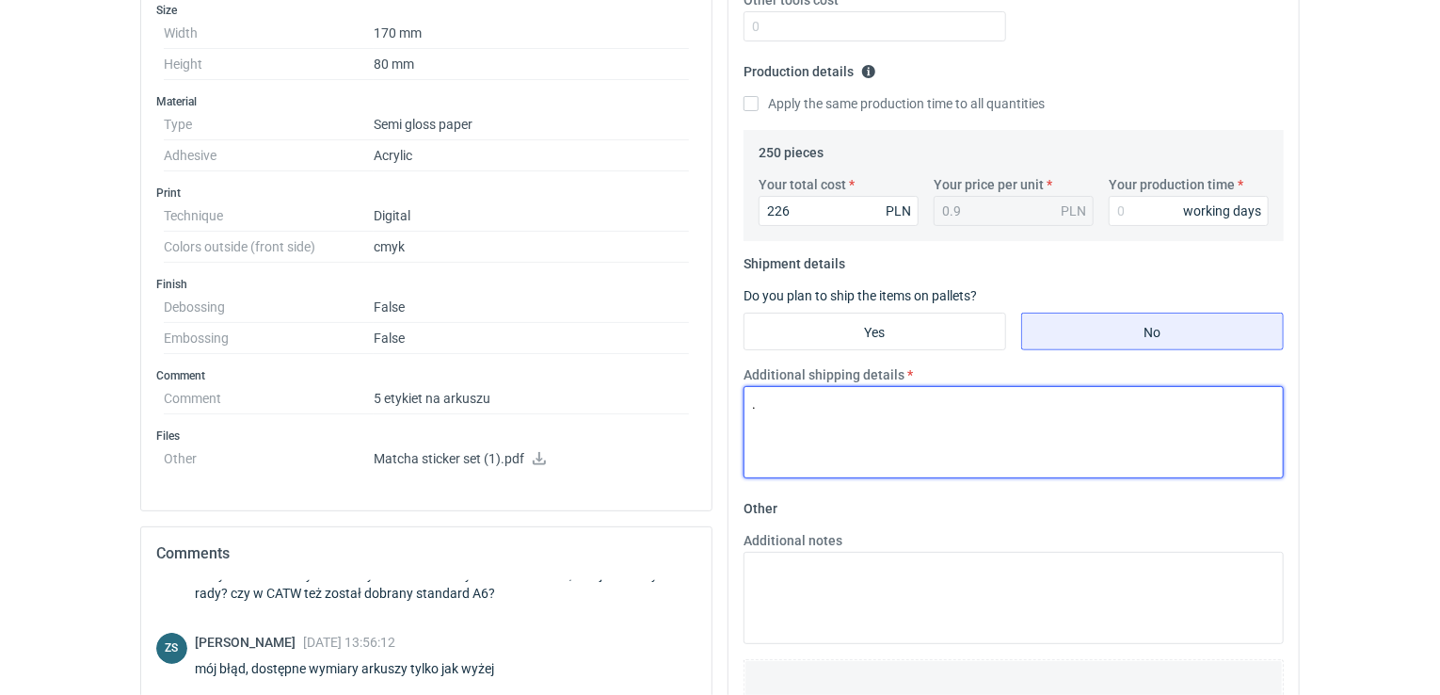
click at [975, 433] on textarea "." at bounding box center [1014, 432] width 540 height 92
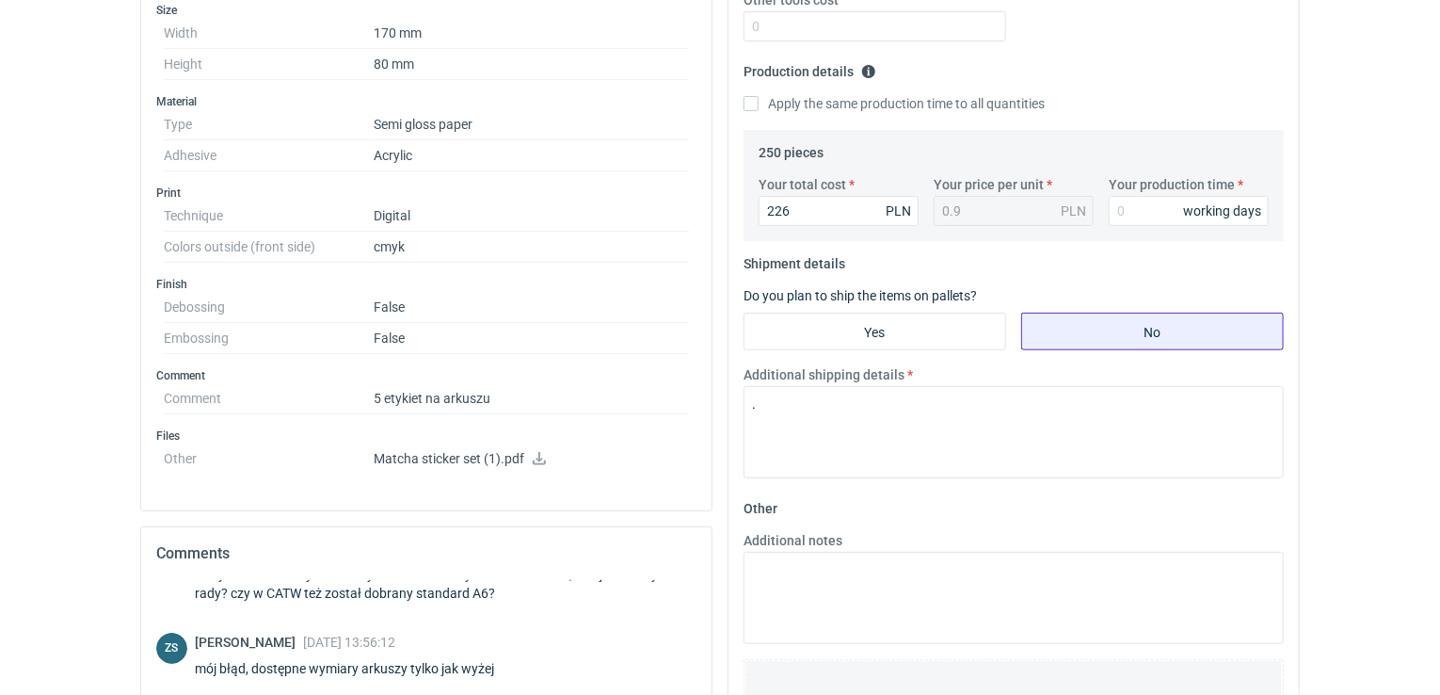
click at [1127, 338] on input "No" at bounding box center [1152, 331] width 261 height 36
radio input "true"
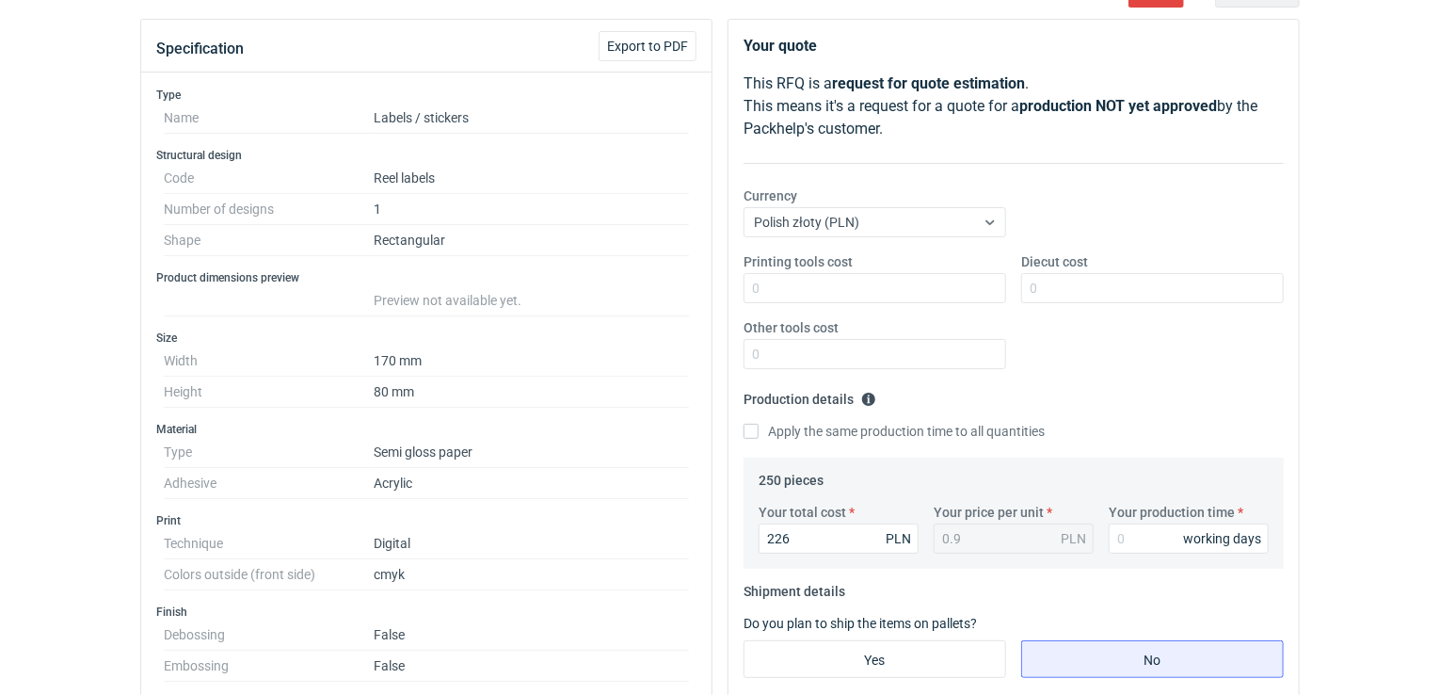
scroll to position [336, 0]
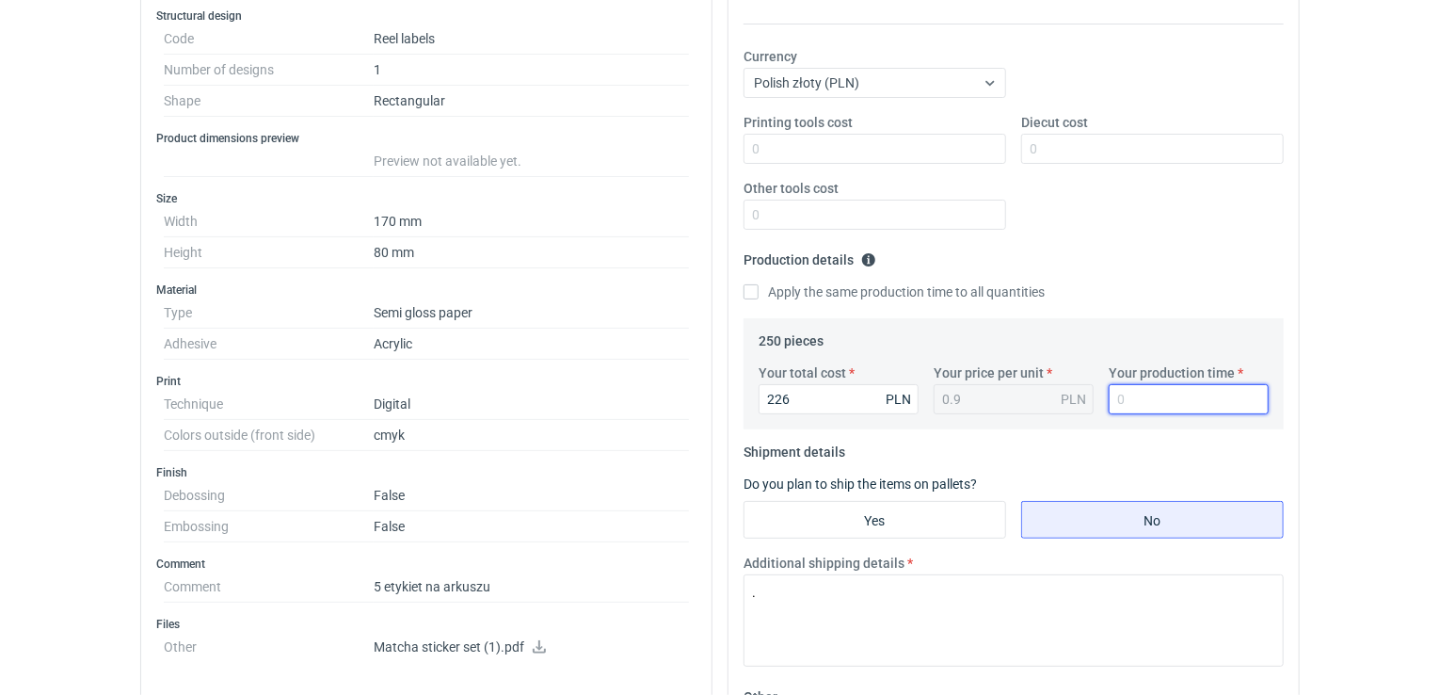
drag, startPoint x: 1137, startPoint y: 405, endPoint x: 1057, endPoint y: 396, distance: 80.5
click at [1057, 396] on div "Your total cost 226 PLN Your price per unit 0.9 PLN Your production time workin…" at bounding box center [1013, 396] width 525 height 66
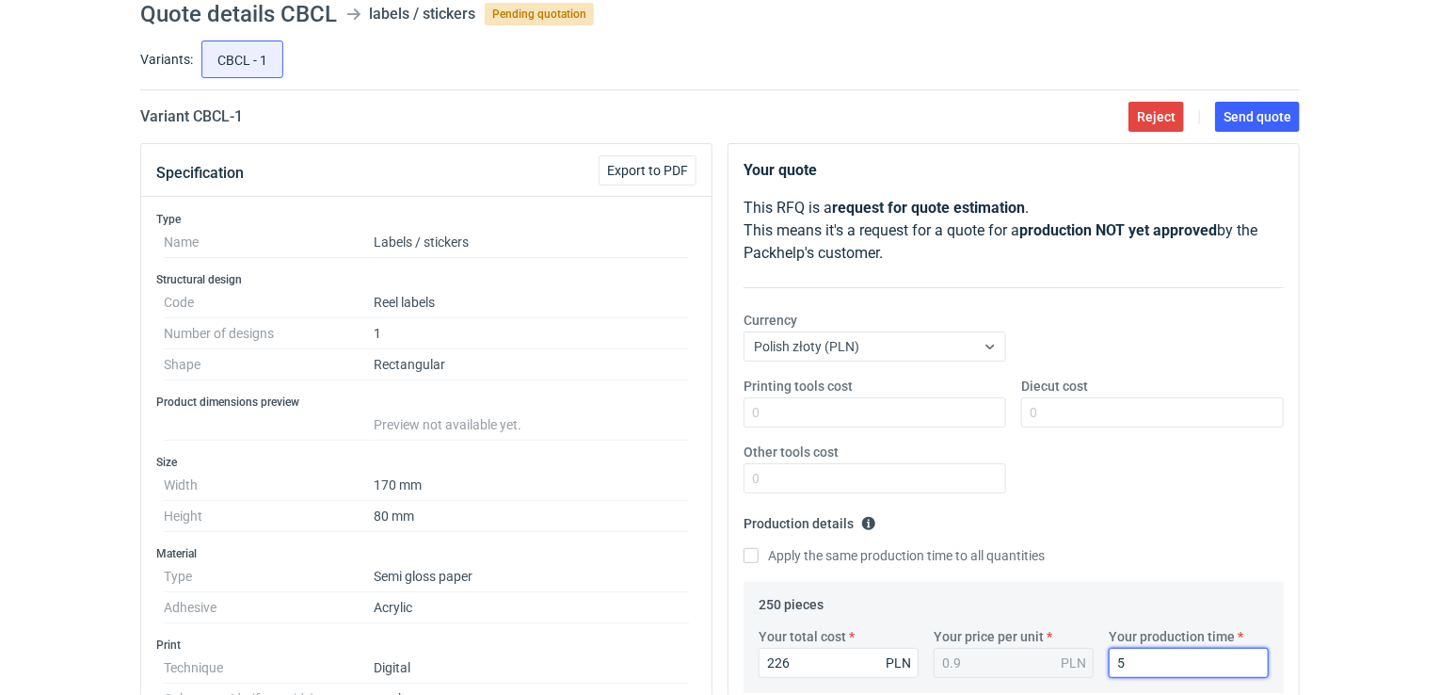
scroll to position [0, 0]
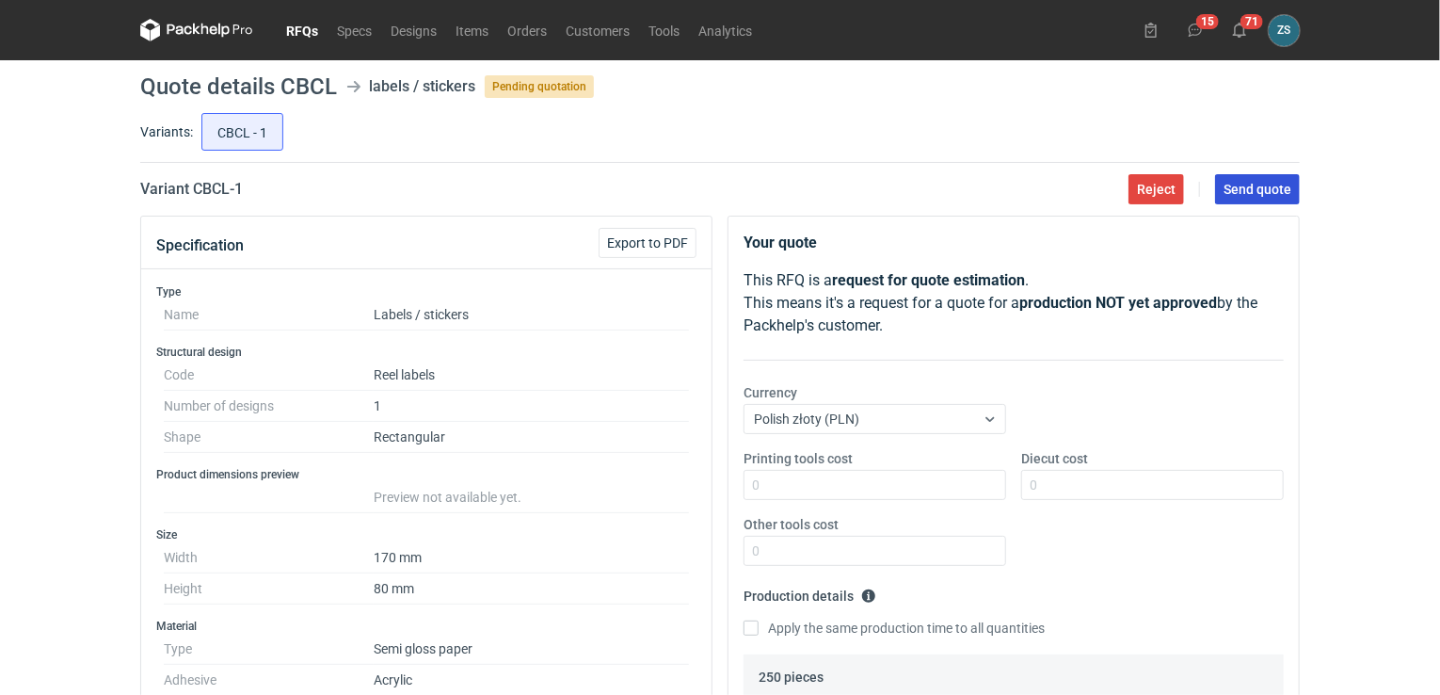
type input "5"
